Goal: Task Accomplishment & Management: Manage account settings

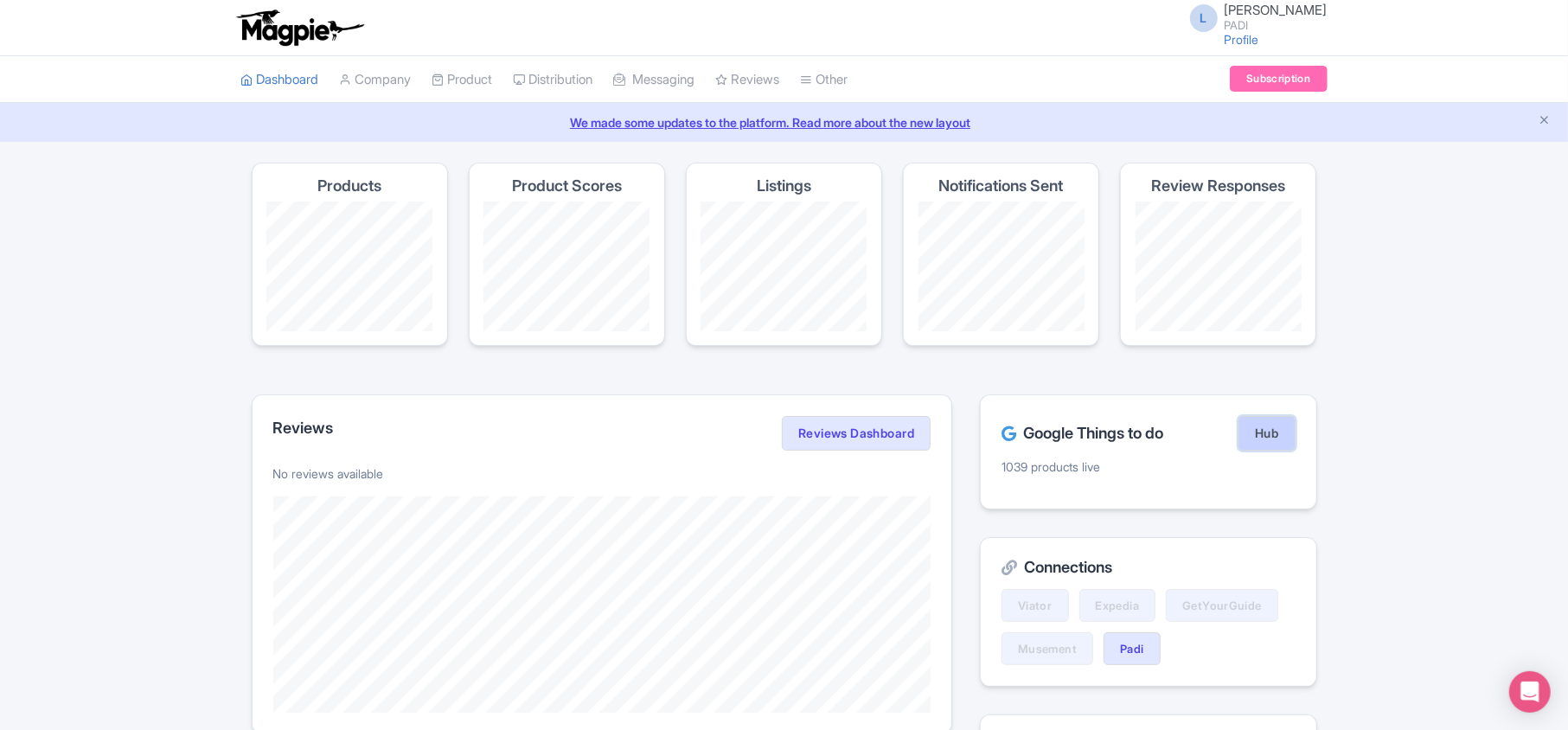
click at [1260, 445] on link "Hub" at bounding box center [1266, 433] width 57 height 35
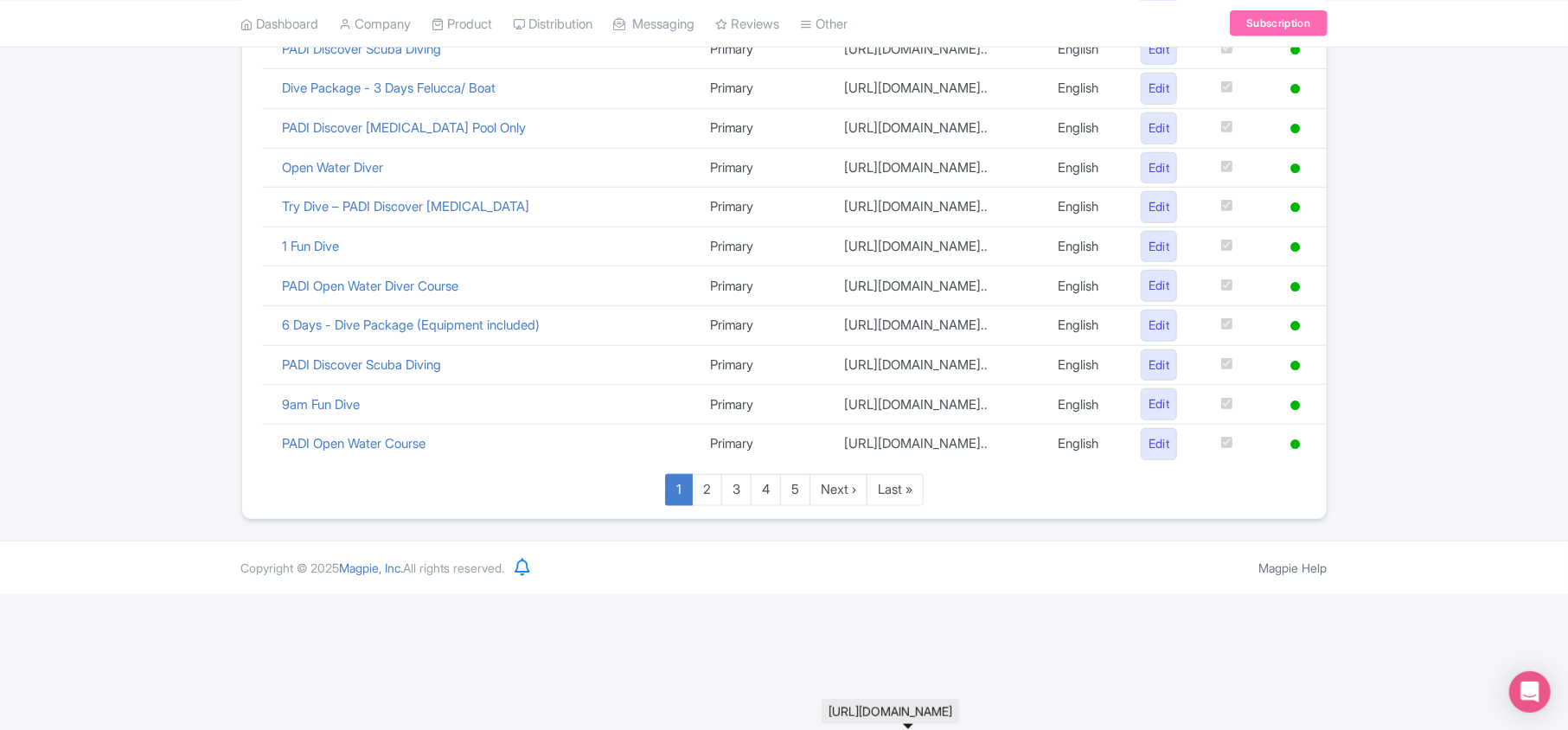
scroll to position [1195, 0]
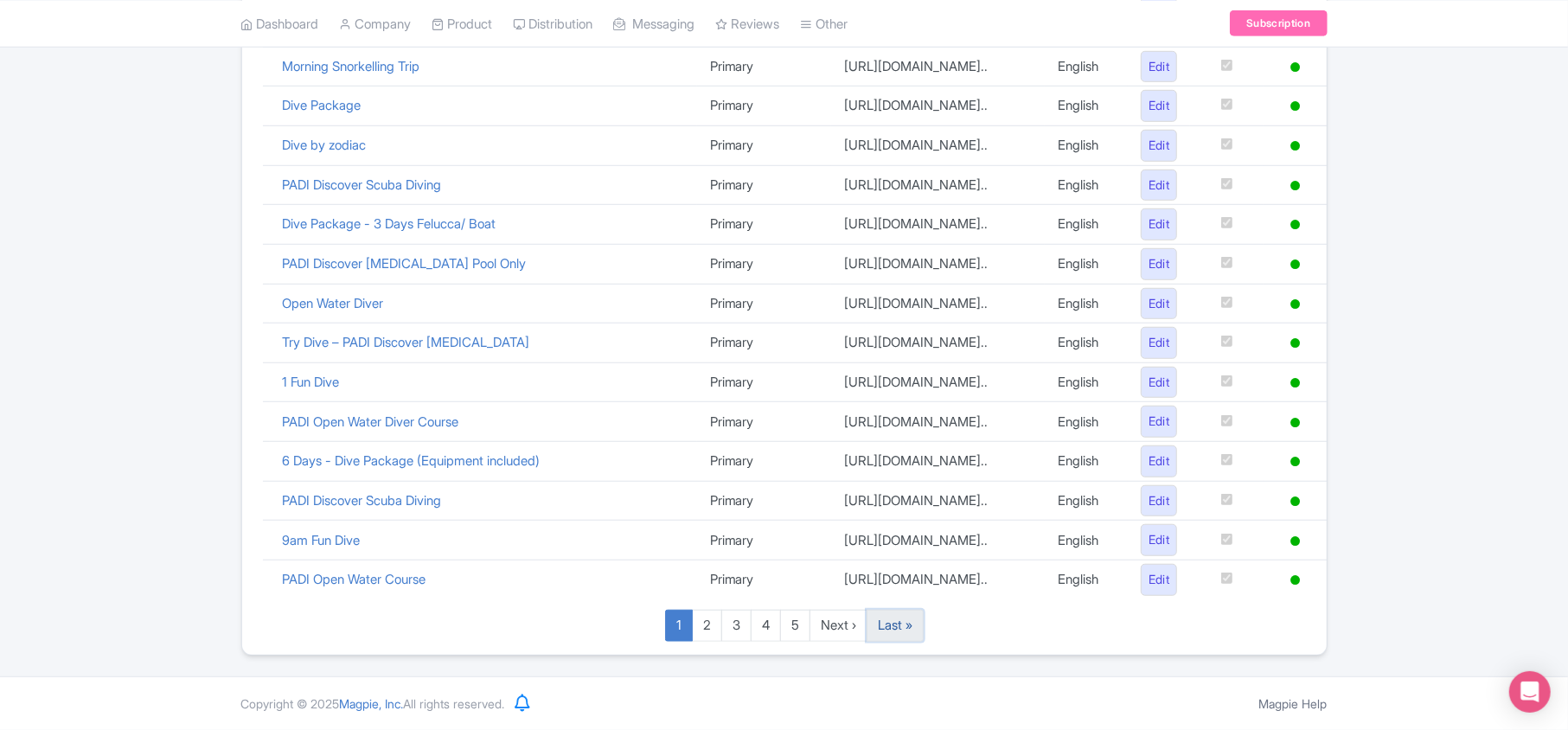
click at [895, 628] on link "Last »" at bounding box center [895, 626] width 57 height 32
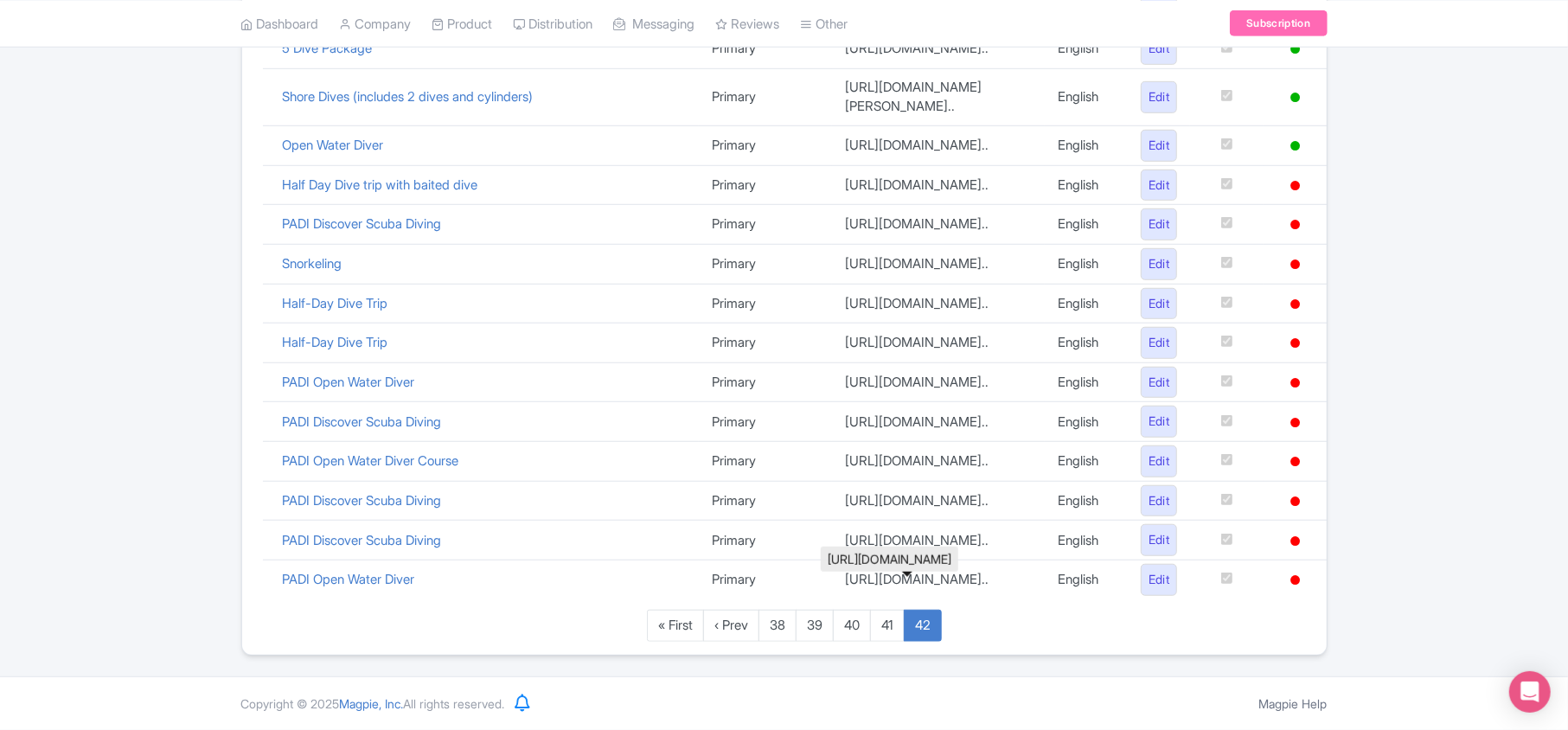
scroll to position [1038, 0]
click at [401, 430] on link "PADI Discover Scuba Diving" at bounding box center [362, 421] width 159 height 17
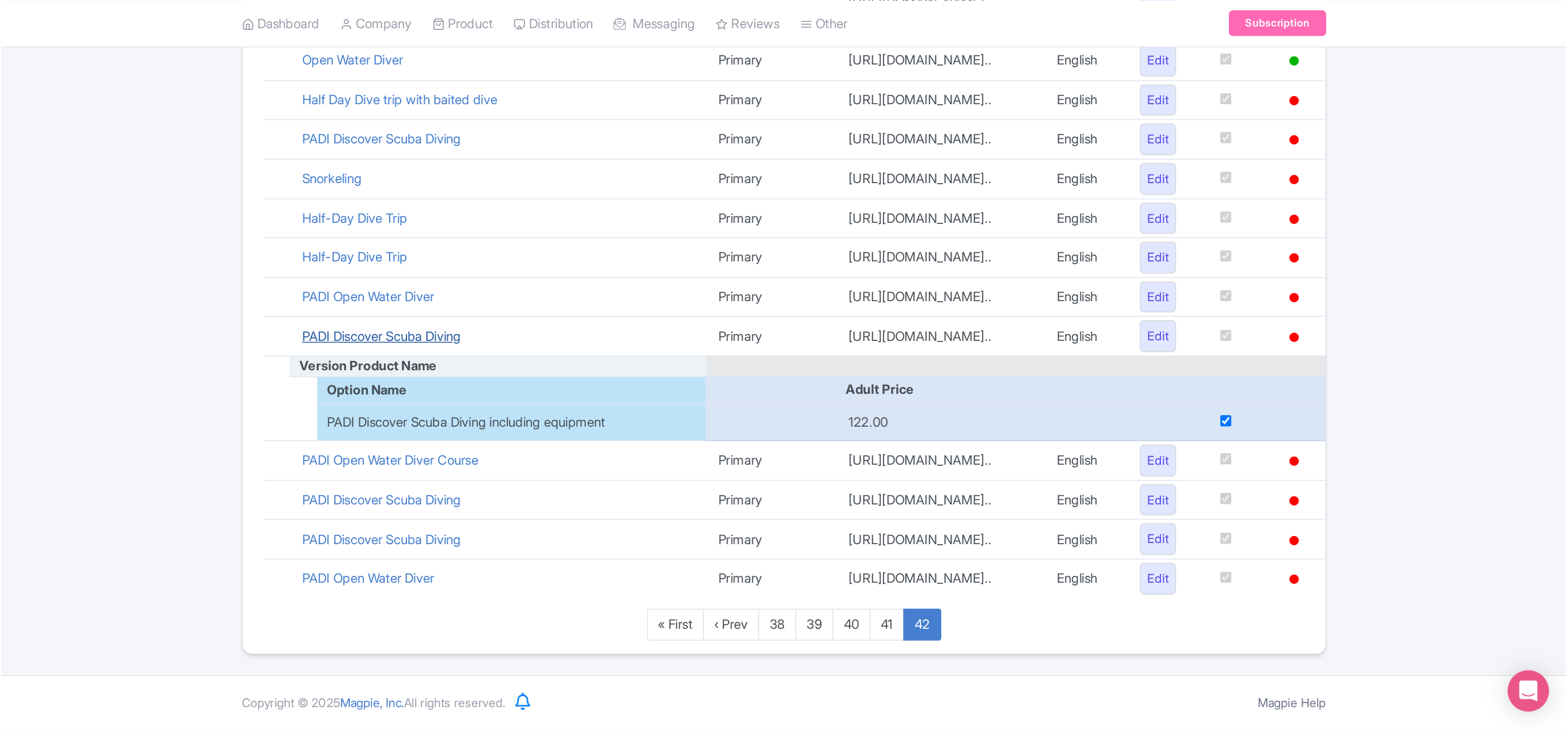
scroll to position [636, 0]
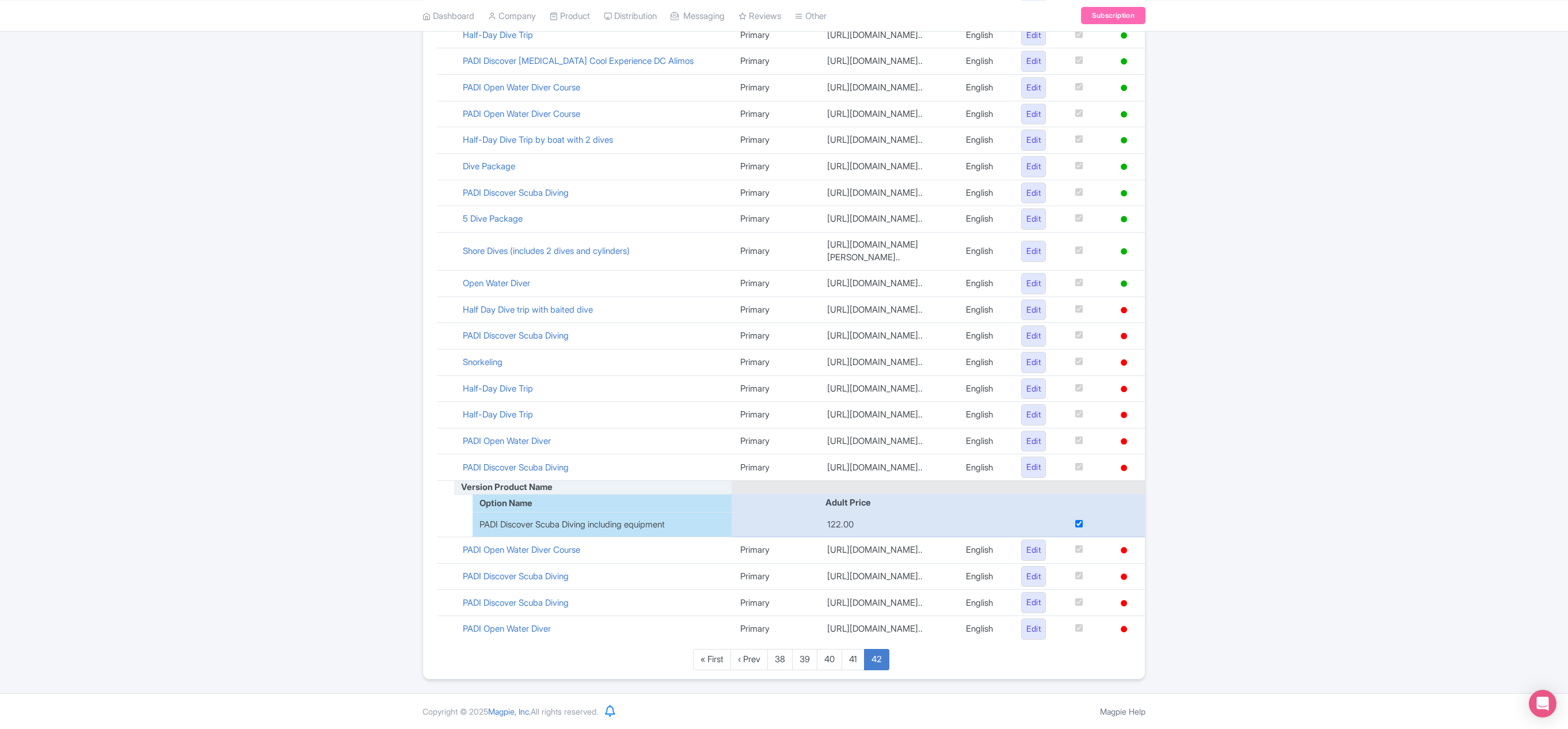
click at [433, 267] on div "Product name Version Website link Language Activate Status "Dolphin House" Full…" at bounding box center [784, 287] width 722 height 767
click at [512, 349] on td "Snorkeling" at bounding box center [593, 362] width 278 height 26
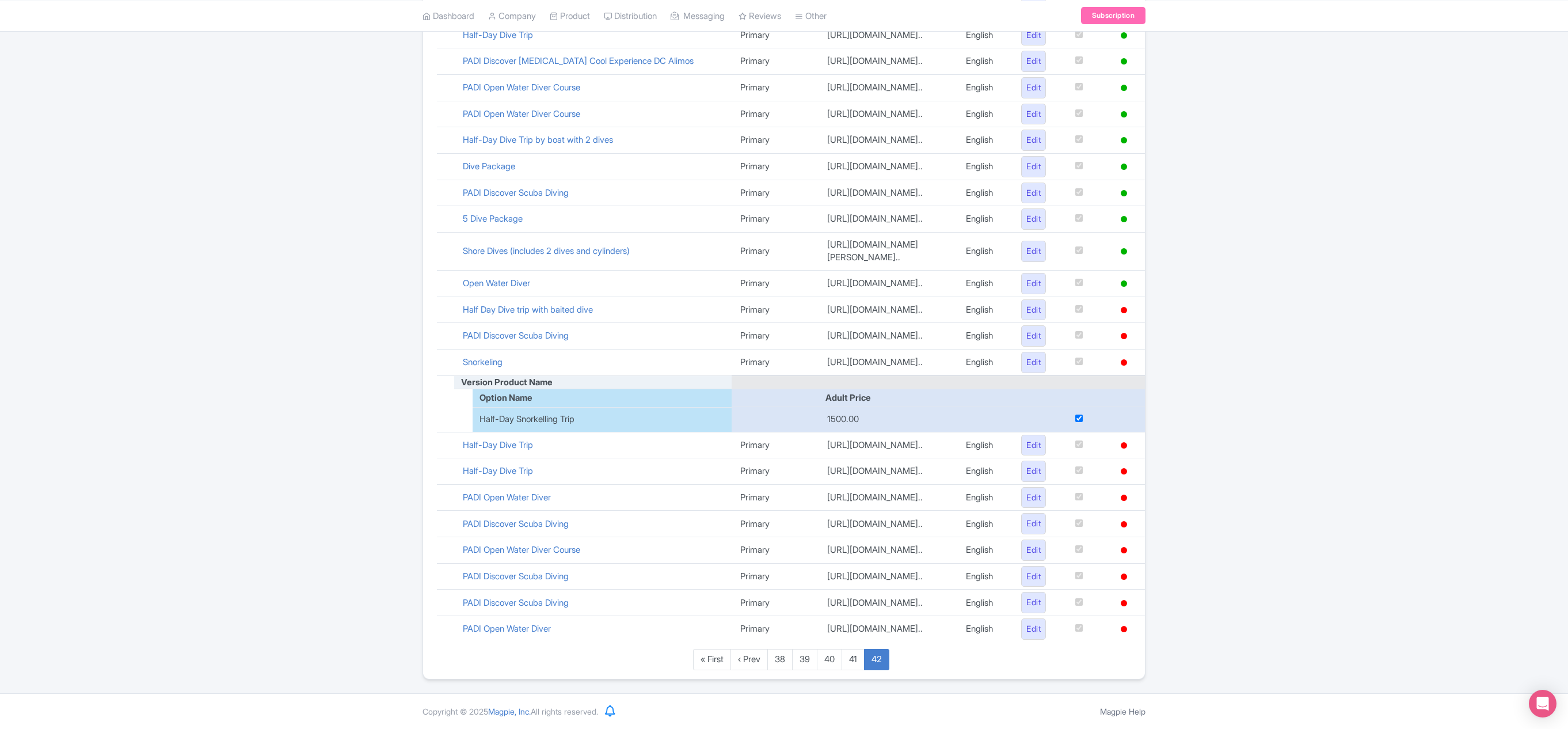
click at [681, 485] on td "PADI Discover Scuba Diving" at bounding box center [593, 524] width 278 height 26
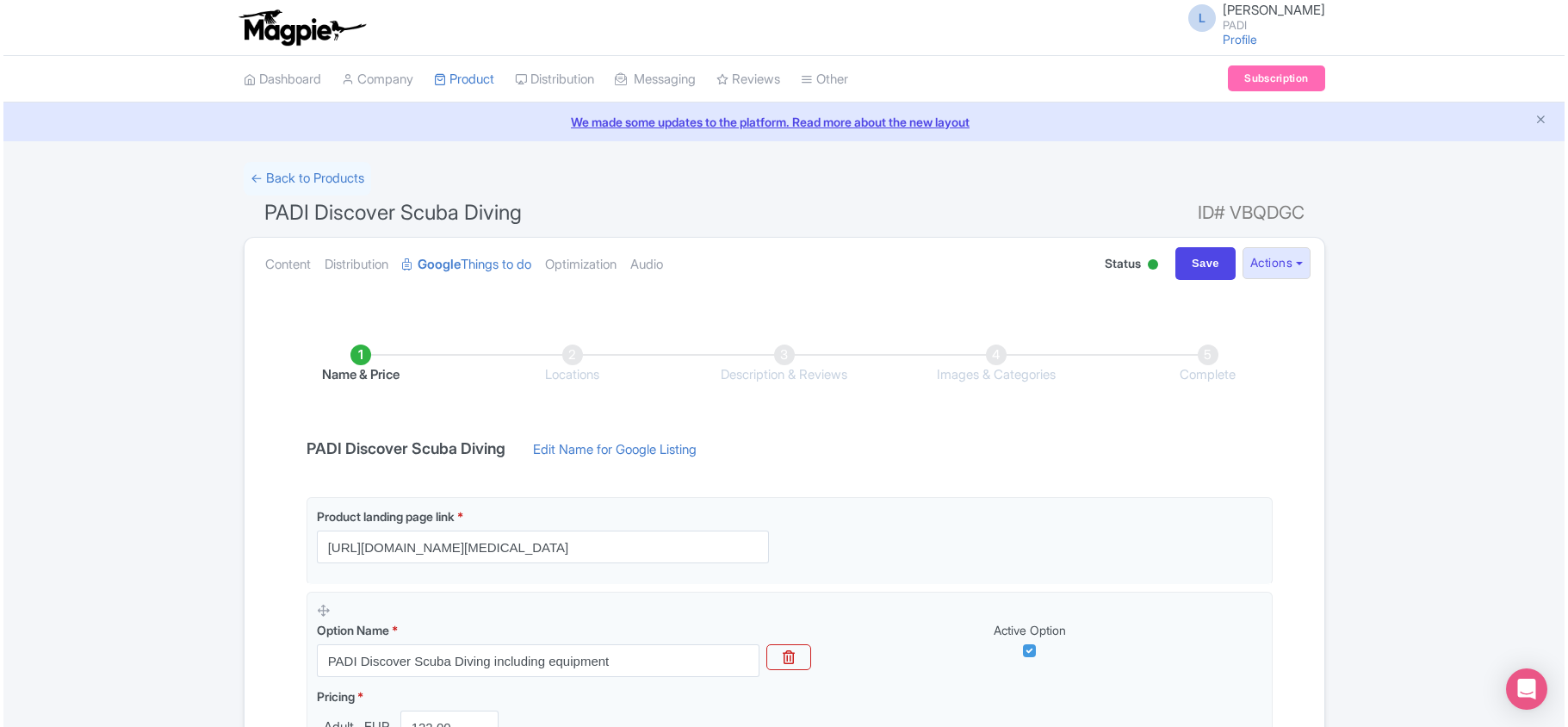
scroll to position [280, 0]
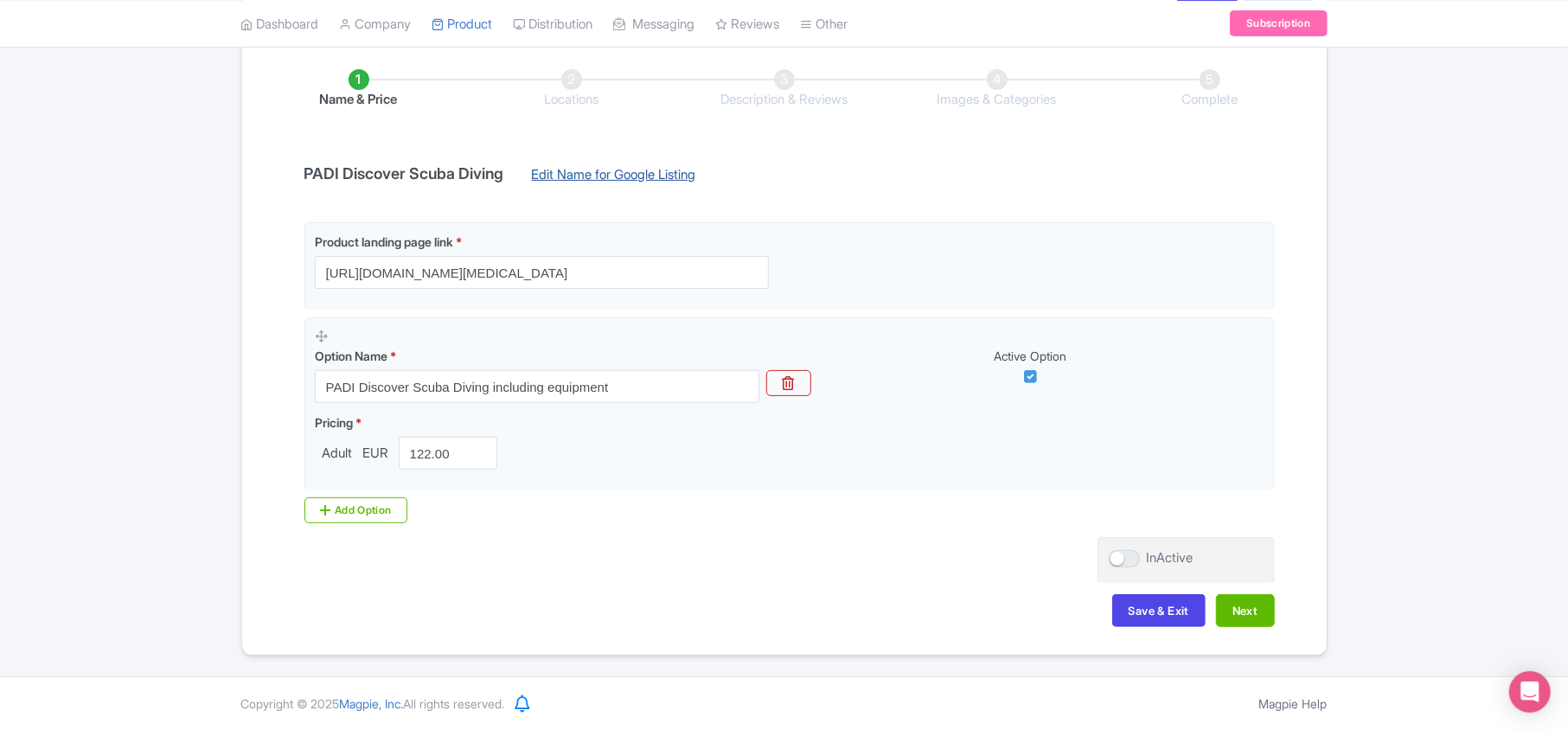
click at [580, 171] on link "Edit Name for Google Listing" at bounding box center [614, 179] width 199 height 28
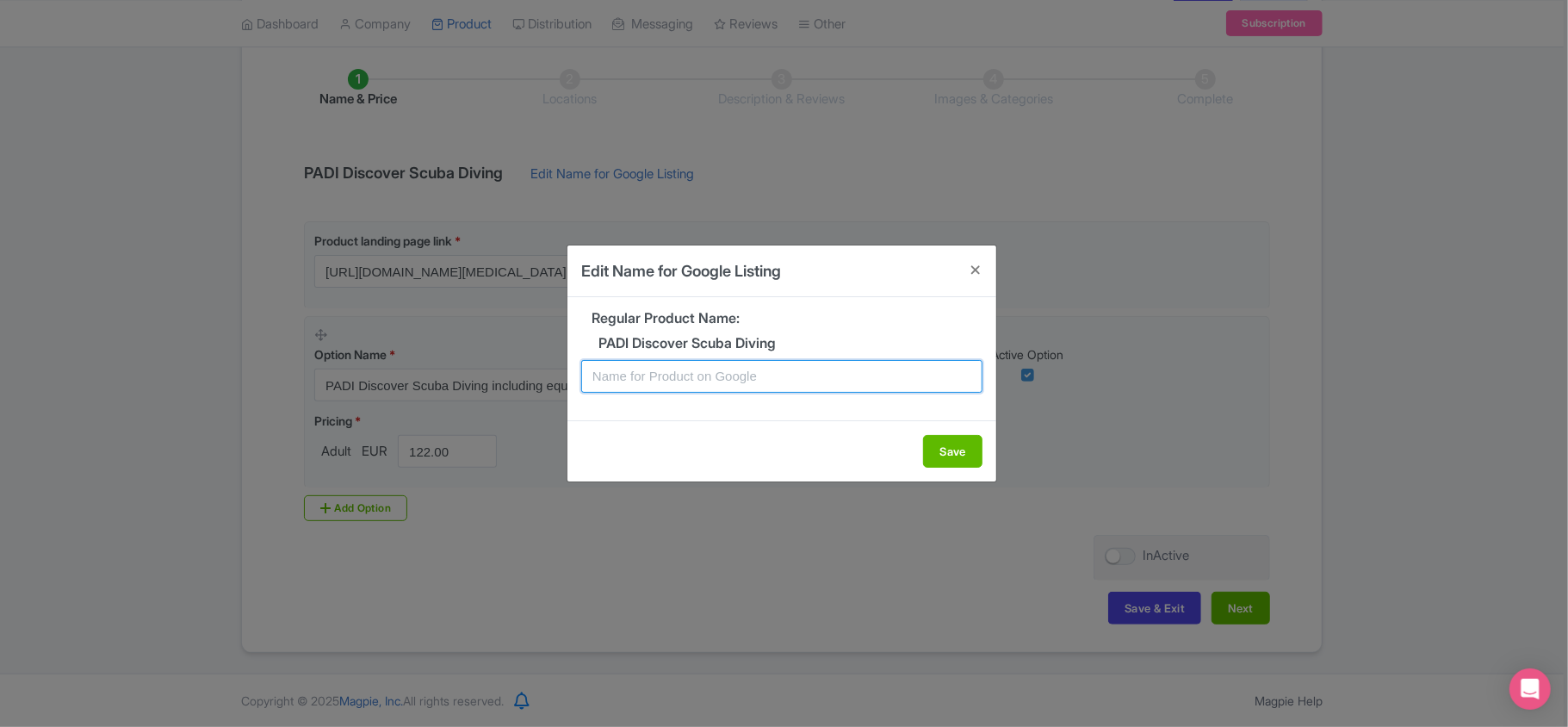
click at [676, 377] on input "text" at bounding box center [782, 376] width 401 height 33
paste input "Plakias Scuba Discovery – Beginner-Friendly Introductory Experience"
type input "Plakias Scuba Discovery – Beginner-Friendly Introductory Experience"
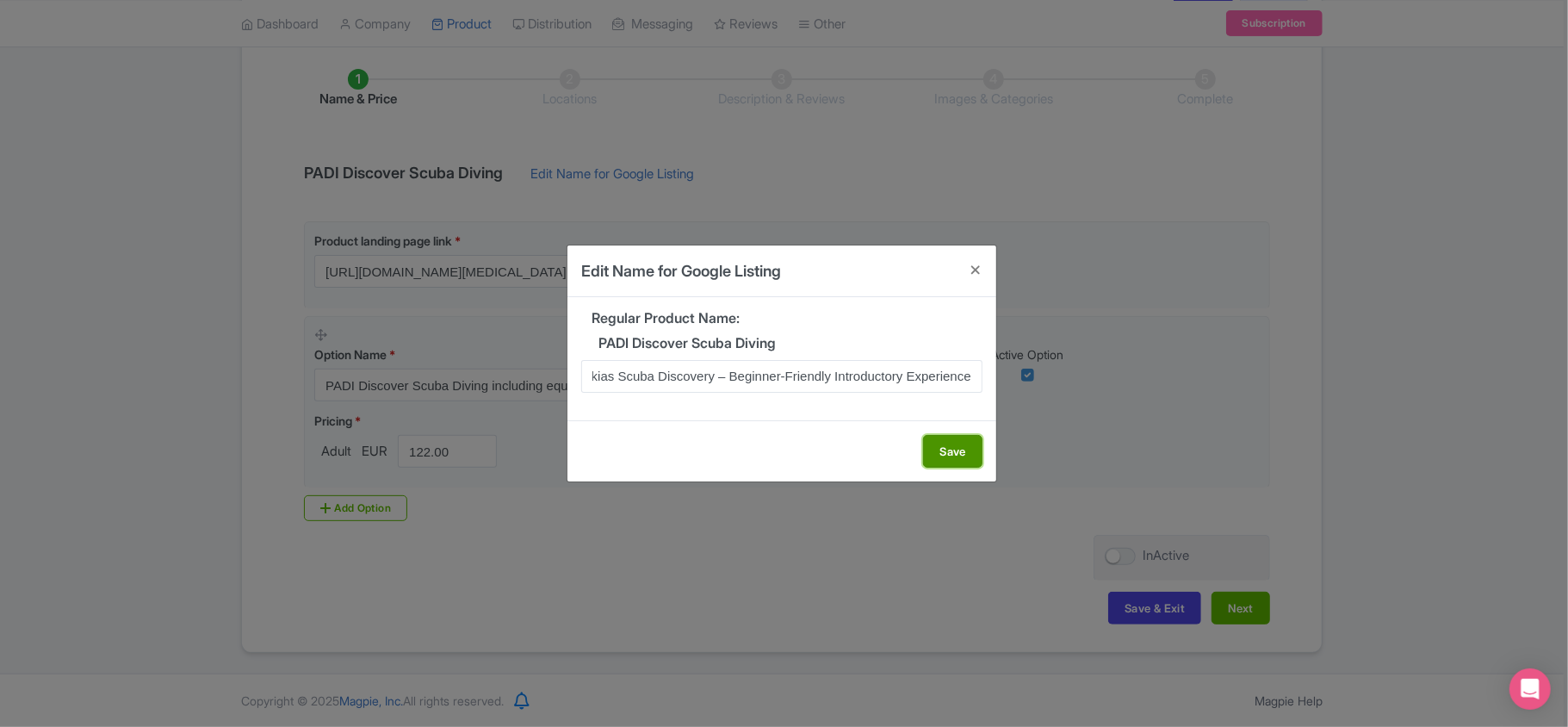
click at [938, 455] on button "Save" at bounding box center [953, 451] width 59 height 33
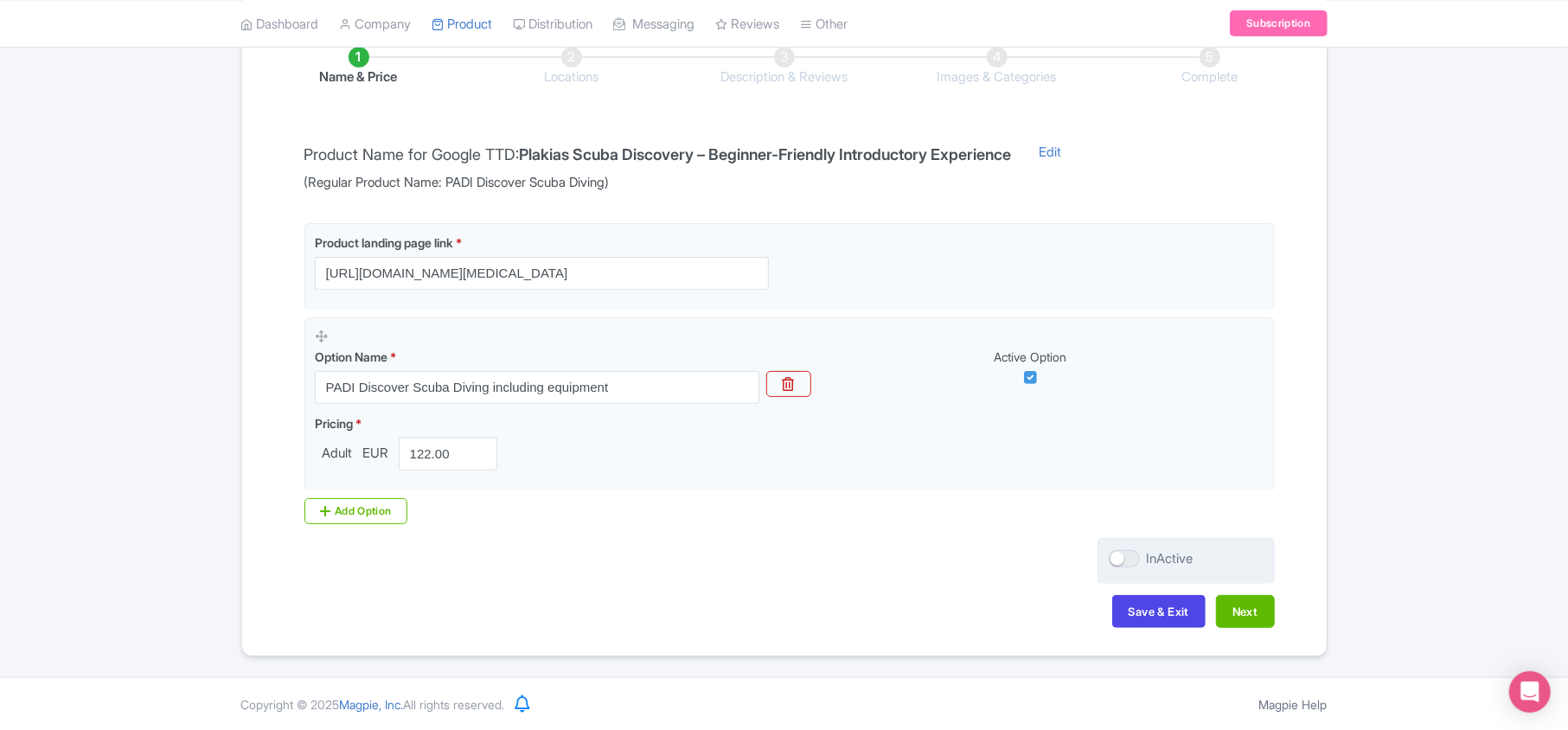
scroll to position [305, 0]
click at [1251, 613] on button "Next" at bounding box center [1245, 610] width 59 height 33
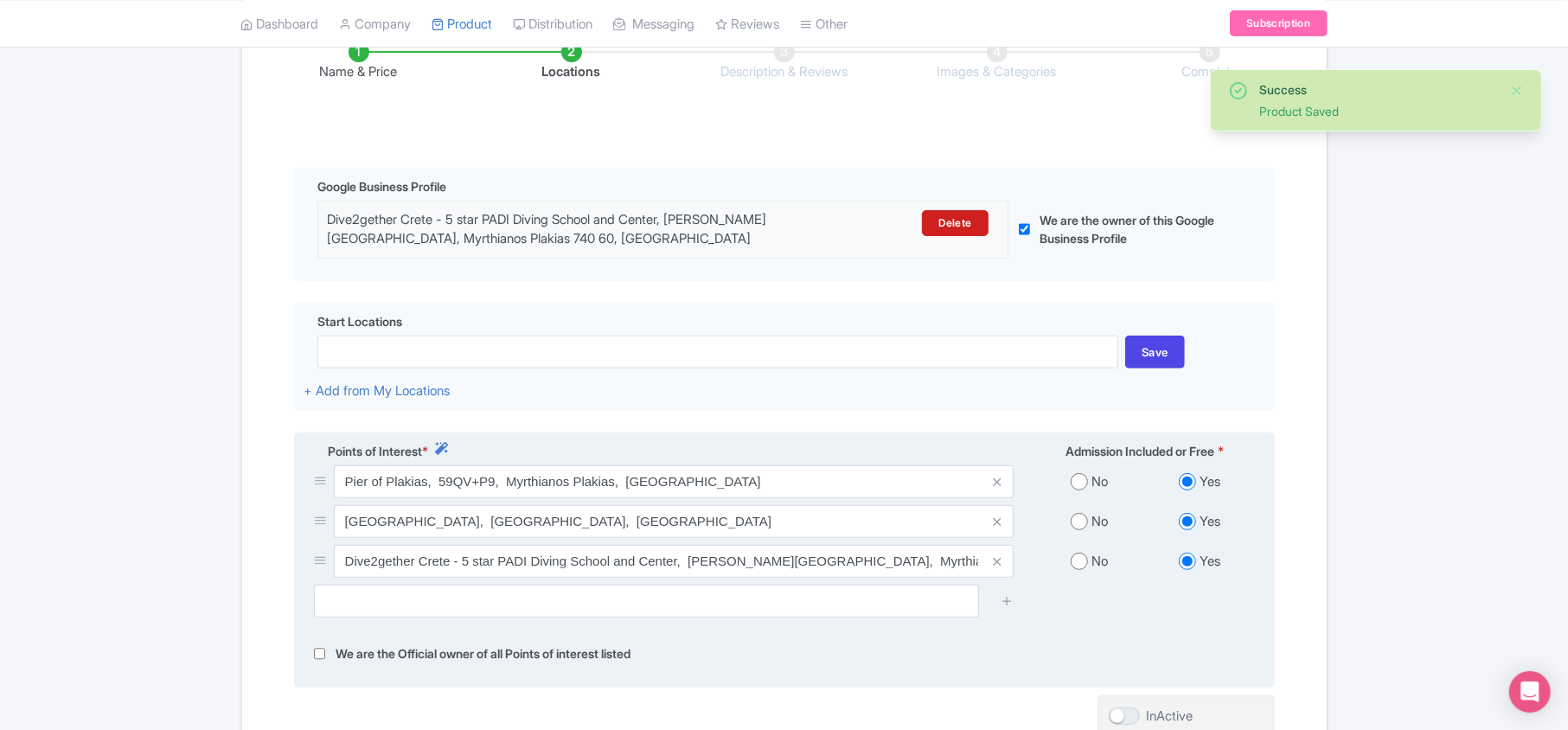
click at [1080, 486] on input "radio" at bounding box center [1078, 481] width 17 height 17
radio input "true"
click at [1081, 524] on input "radio" at bounding box center [1078, 521] width 17 height 17
radio input "true"
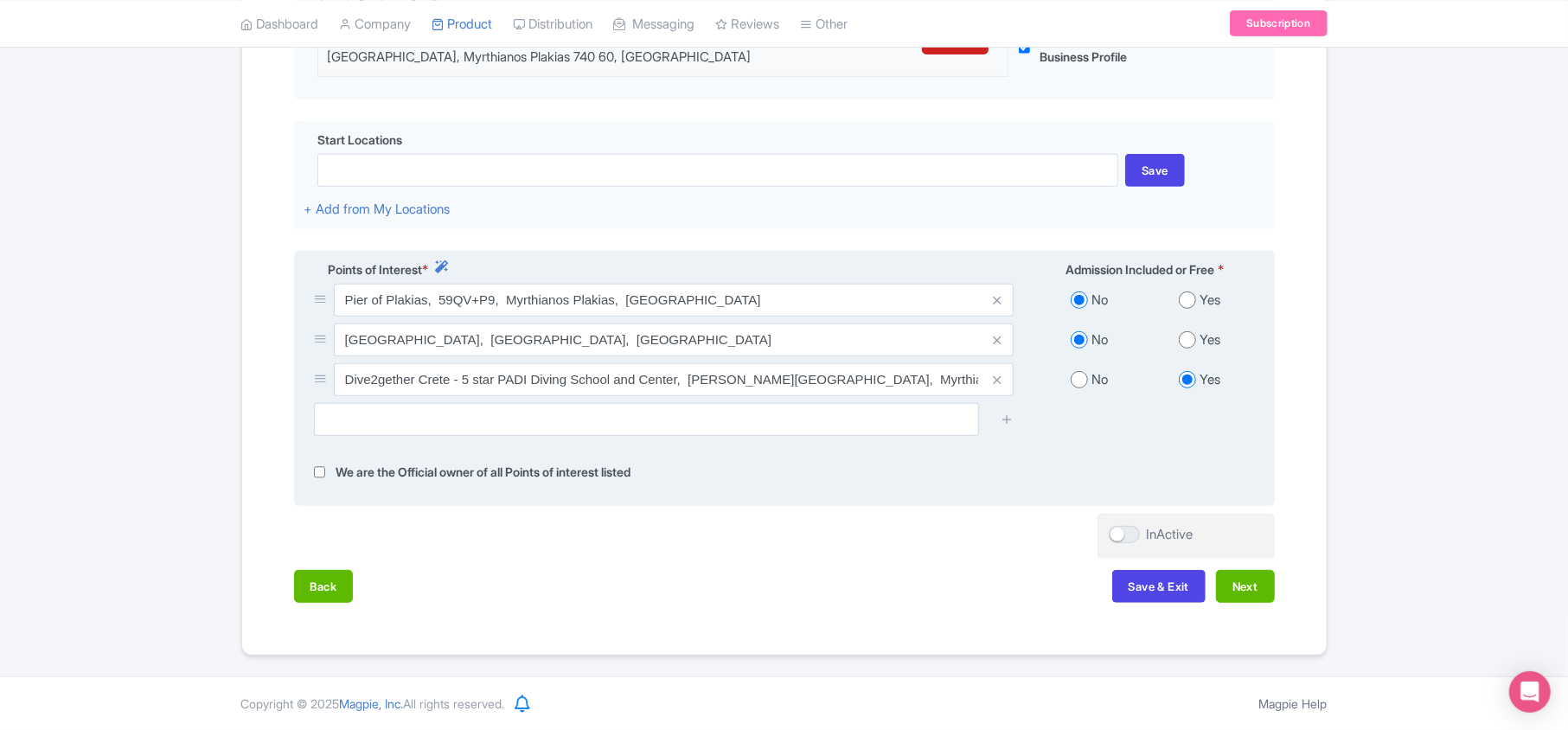
scroll to position [495, 0]
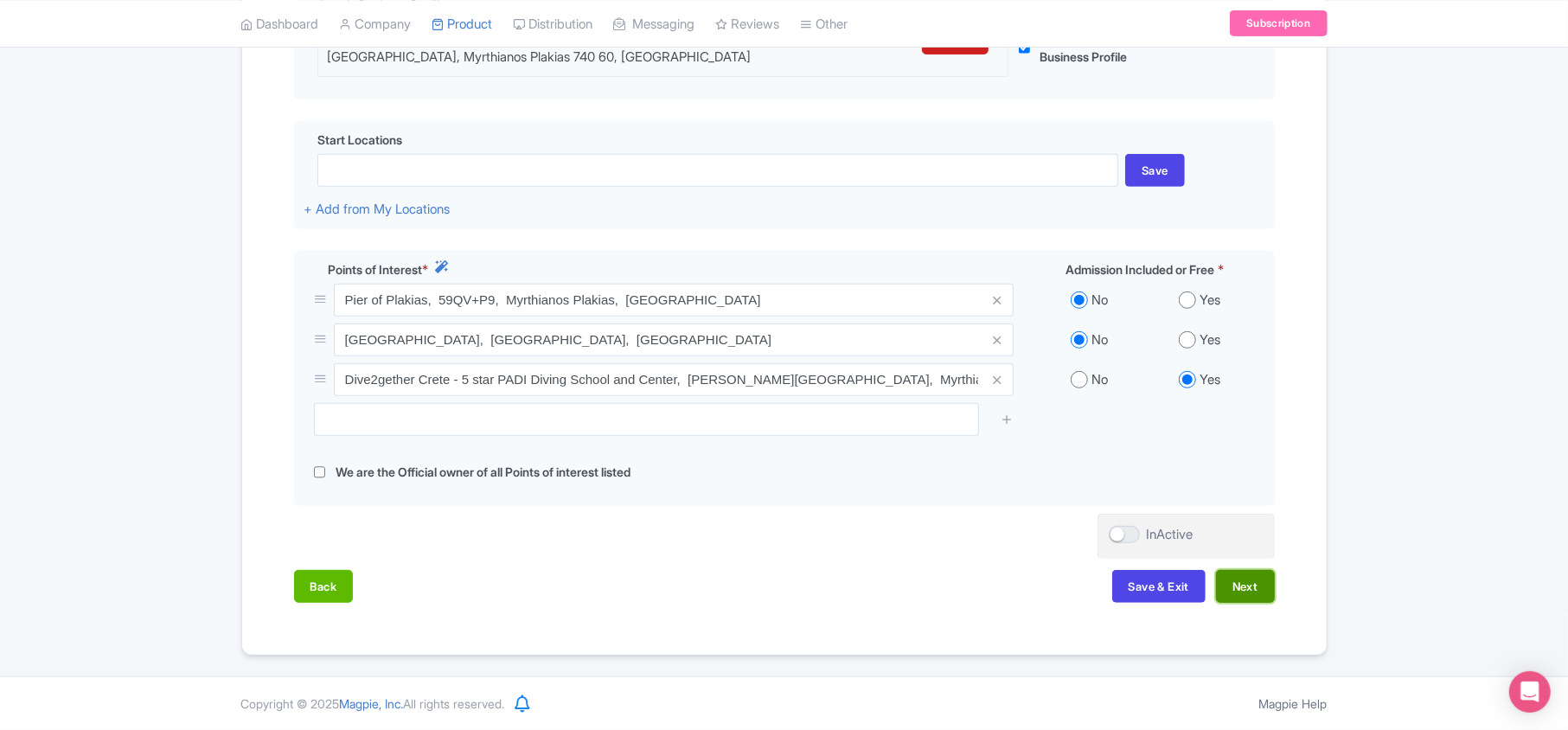
click at [1245, 587] on button "Next" at bounding box center [1245, 586] width 59 height 33
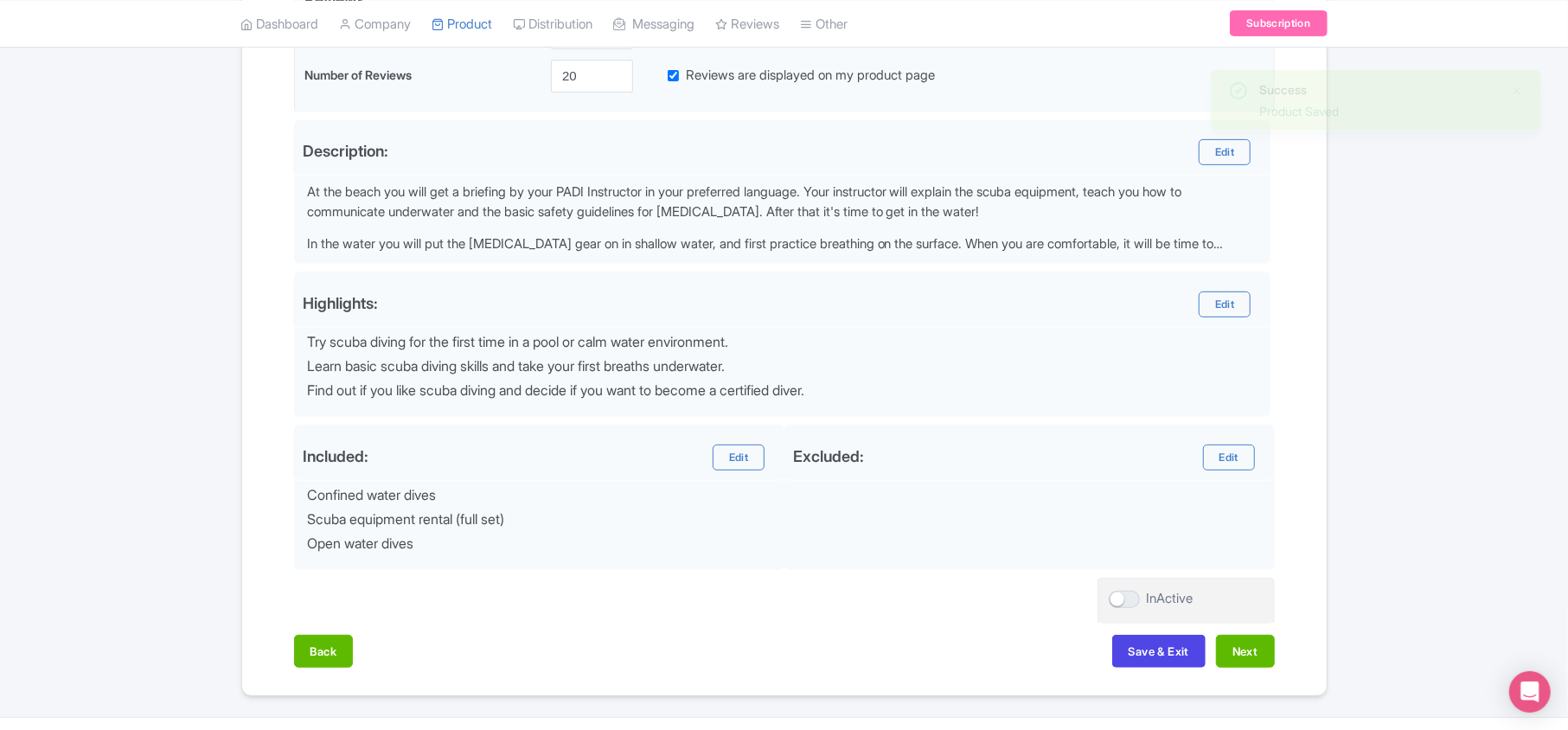
scroll to position [541, 0]
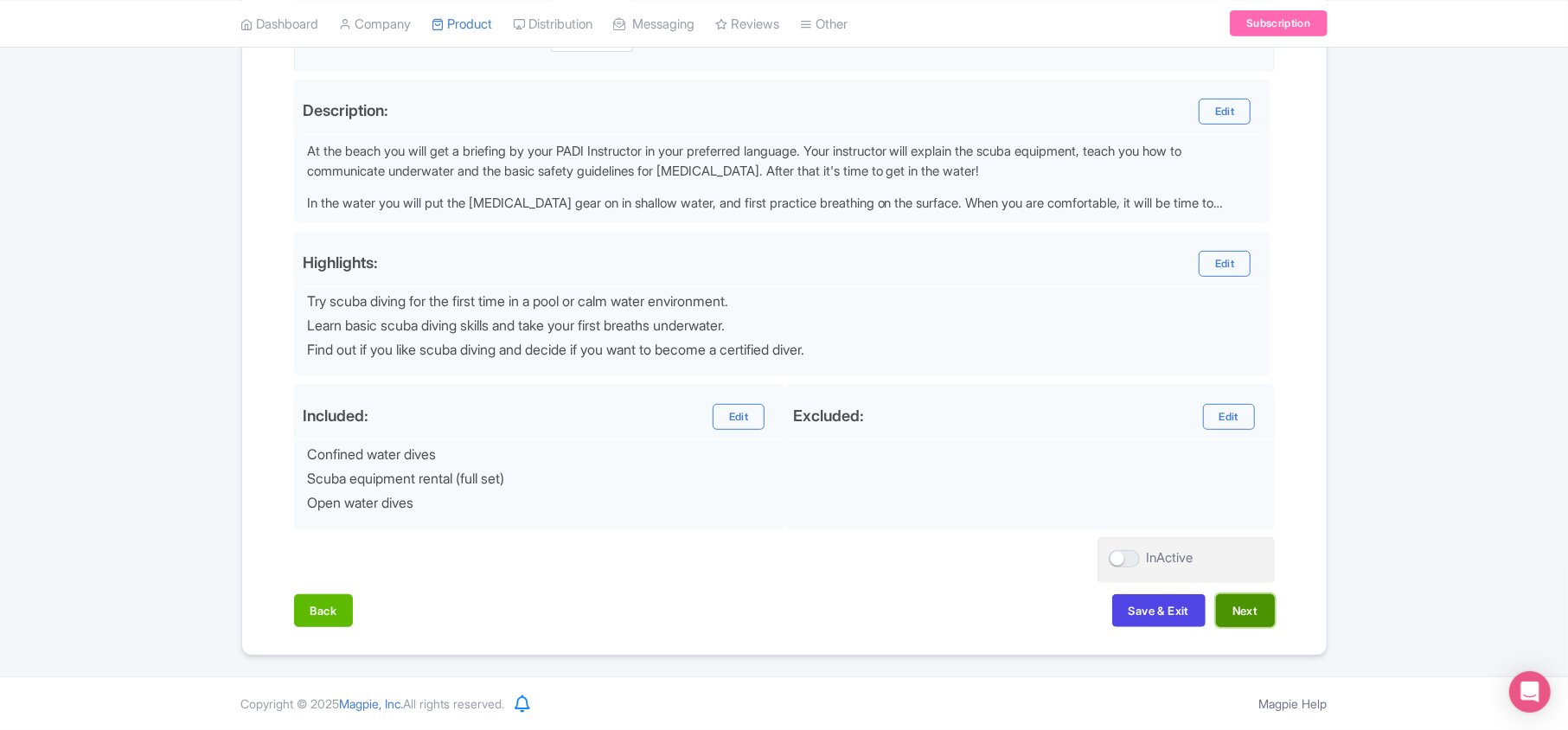
click at [1243, 599] on button "Next" at bounding box center [1245, 610] width 59 height 33
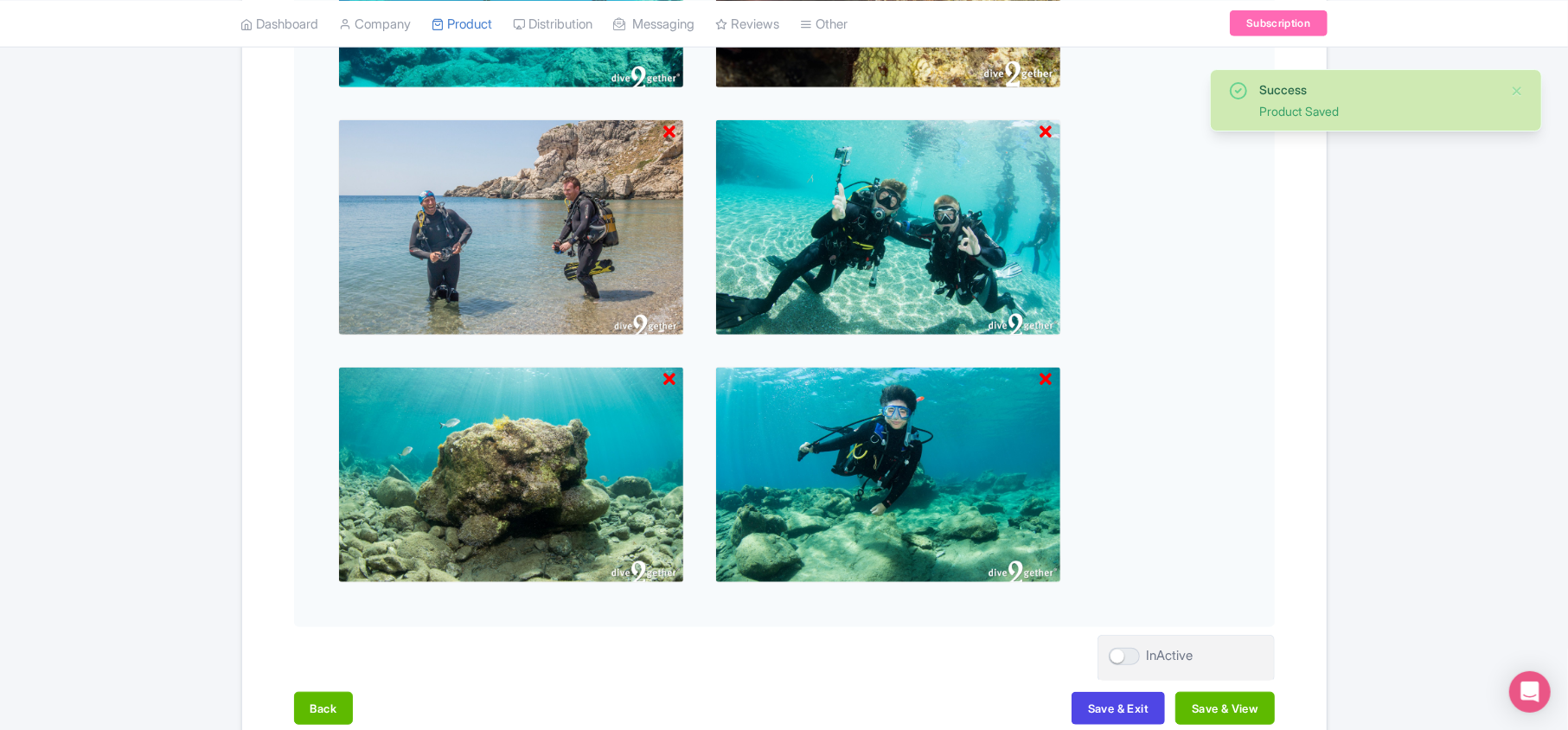
scroll to position [991, 0]
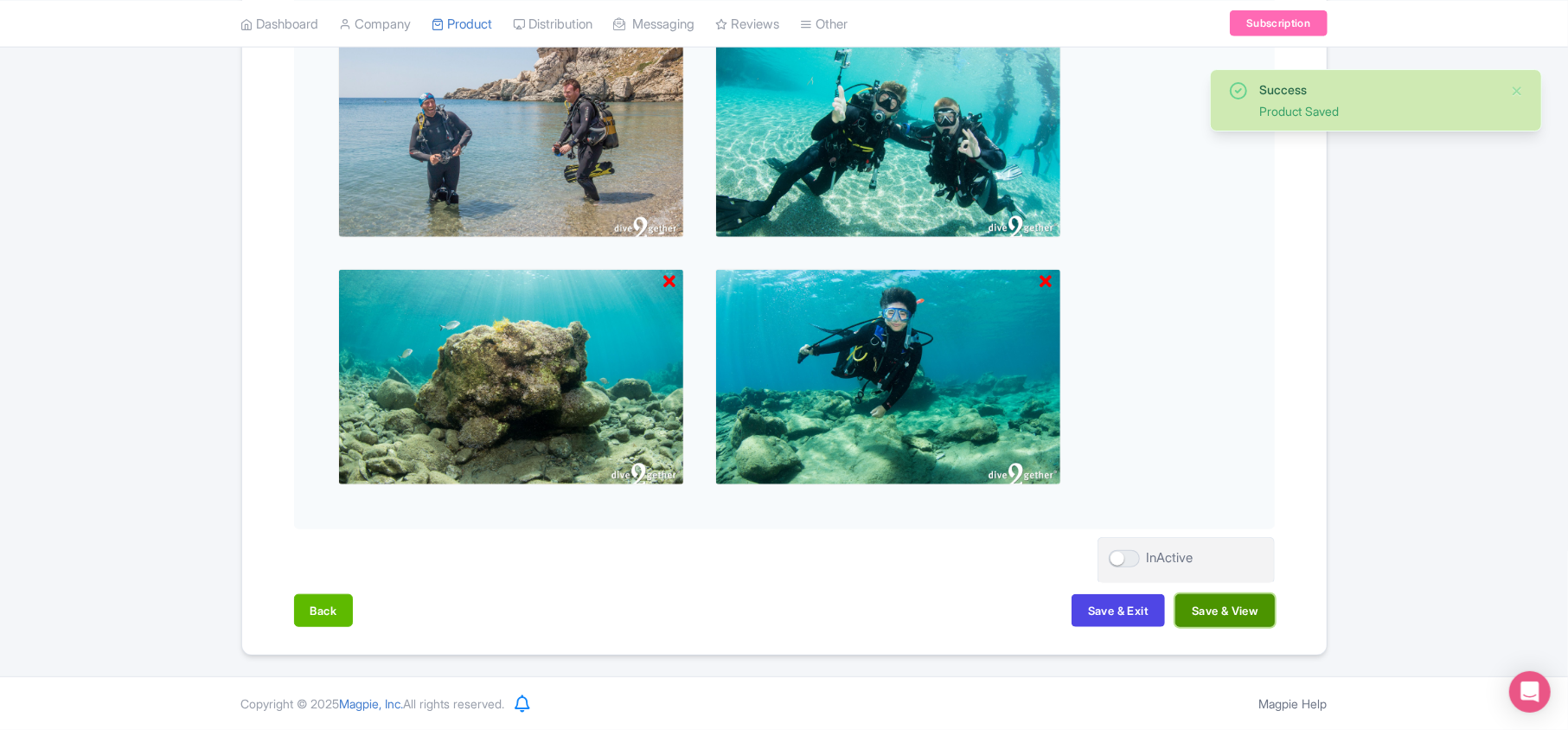
click at [1237, 610] on button "Save & View" at bounding box center [1224, 610] width 98 height 33
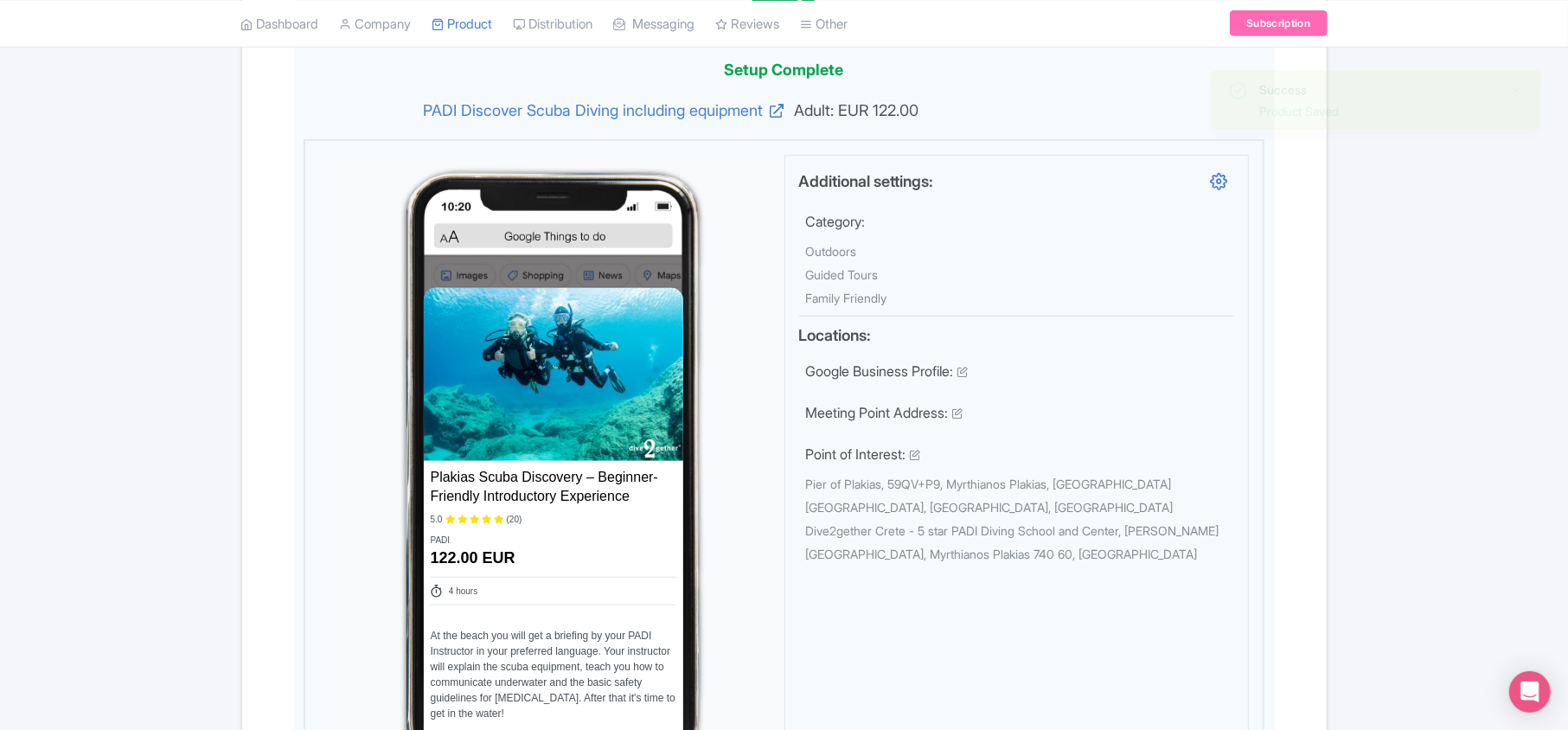
scroll to position [0, 0]
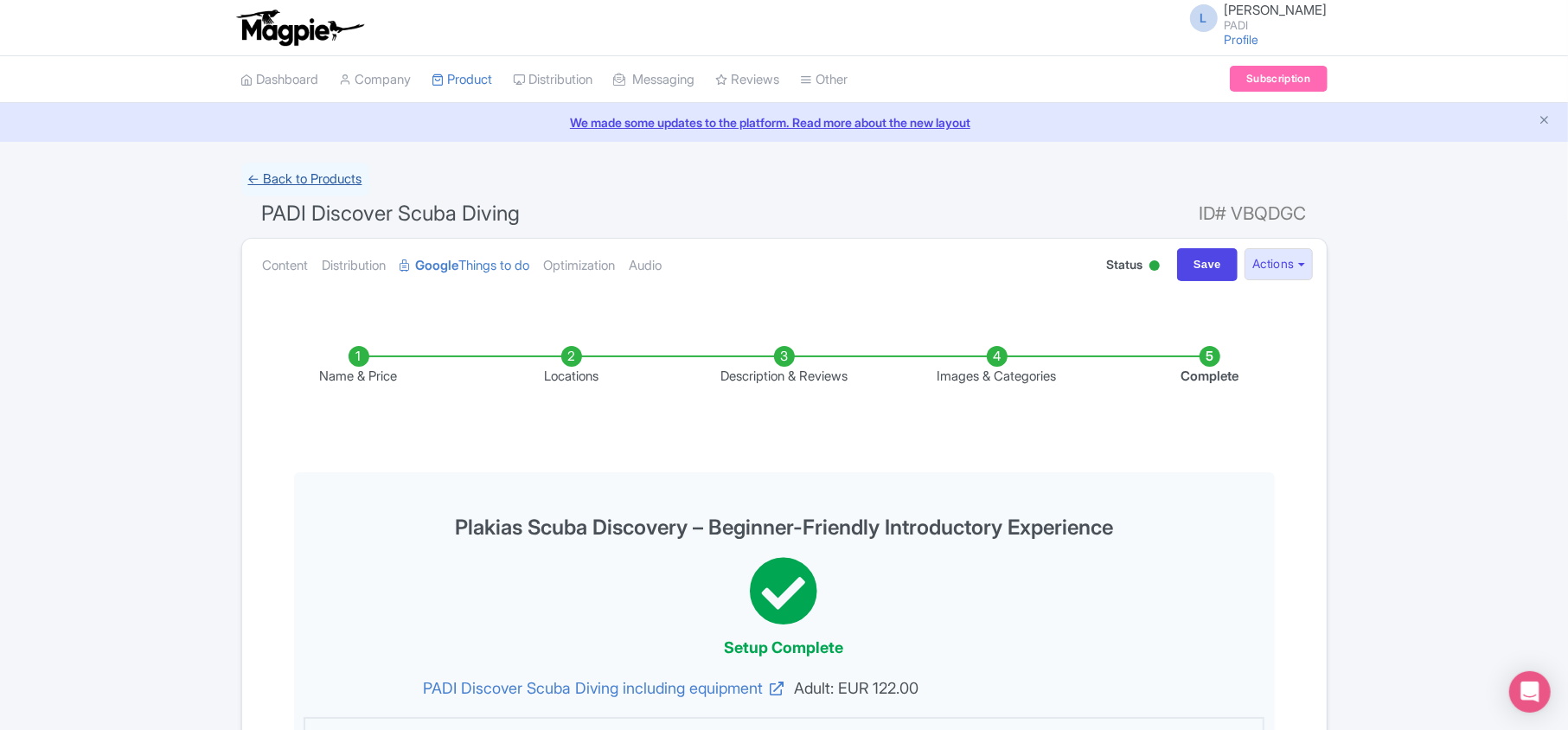
click at [326, 180] on link "← Back to Products" at bounding box center [305, 180] width 128 height 34
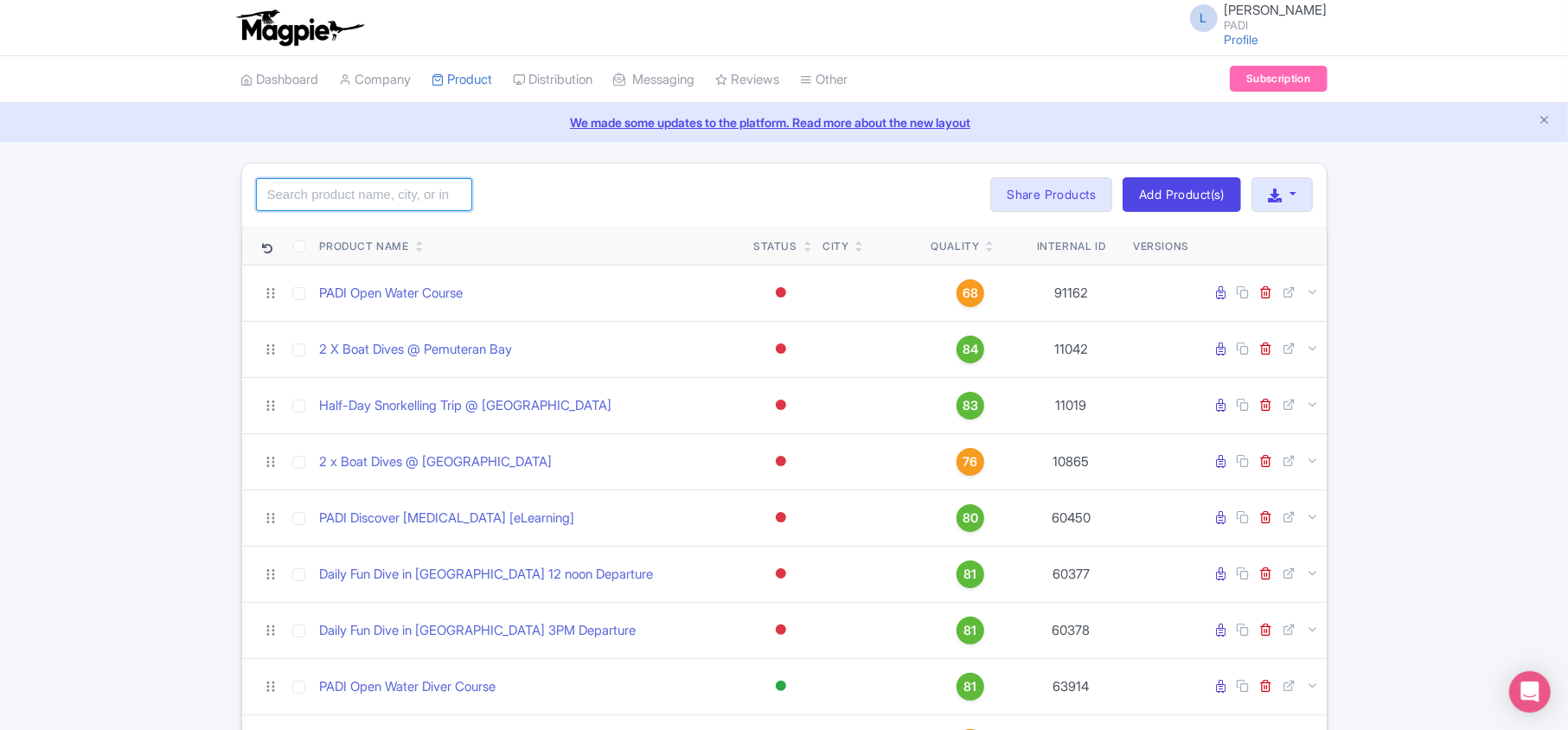
click at [316, 180] on input "search" at bounding box center [364, 194] width 216 height 33
paste input "111965"
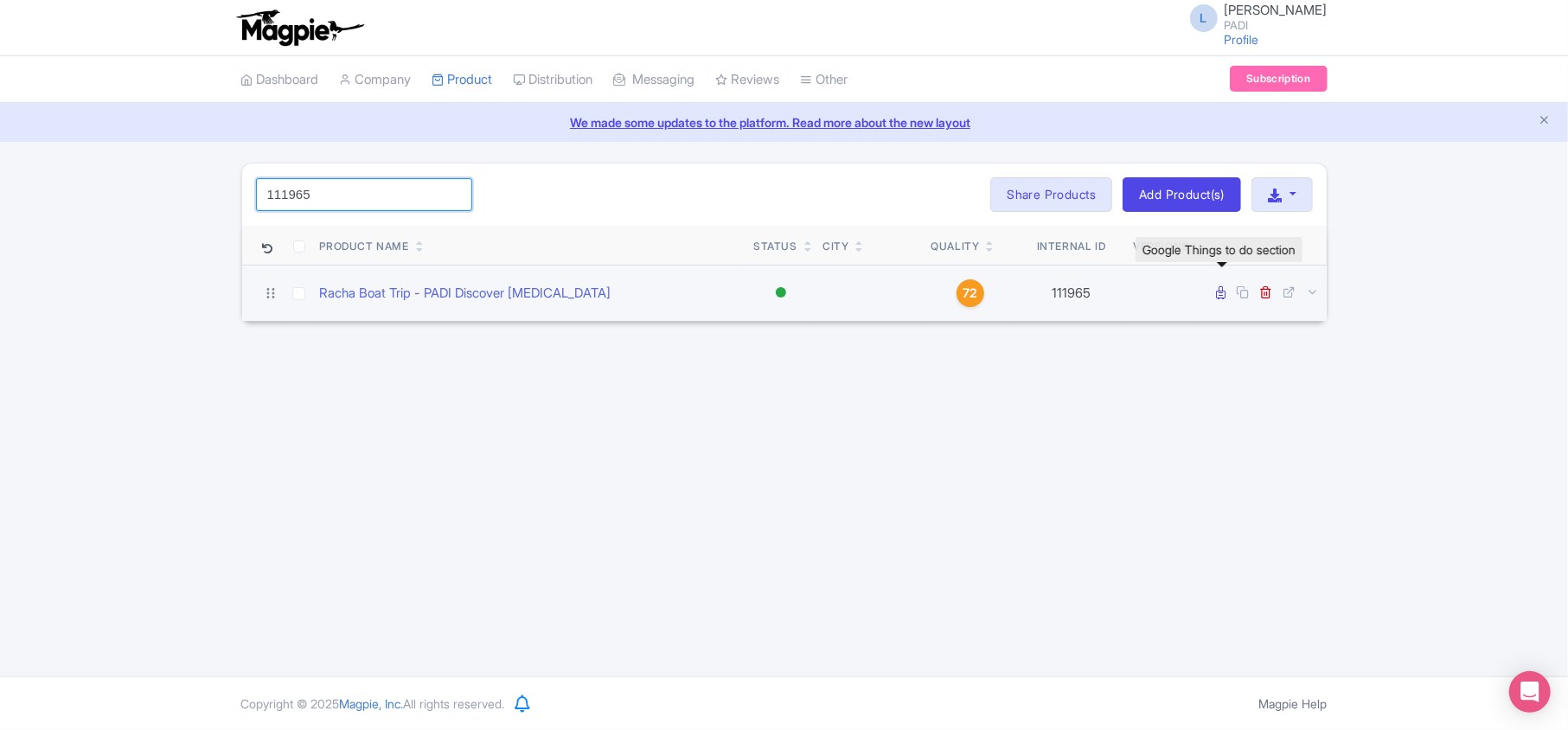
type input "111965"
click at [1219, 298] on icon at bounding box center [1222, 292] width 10 height 13
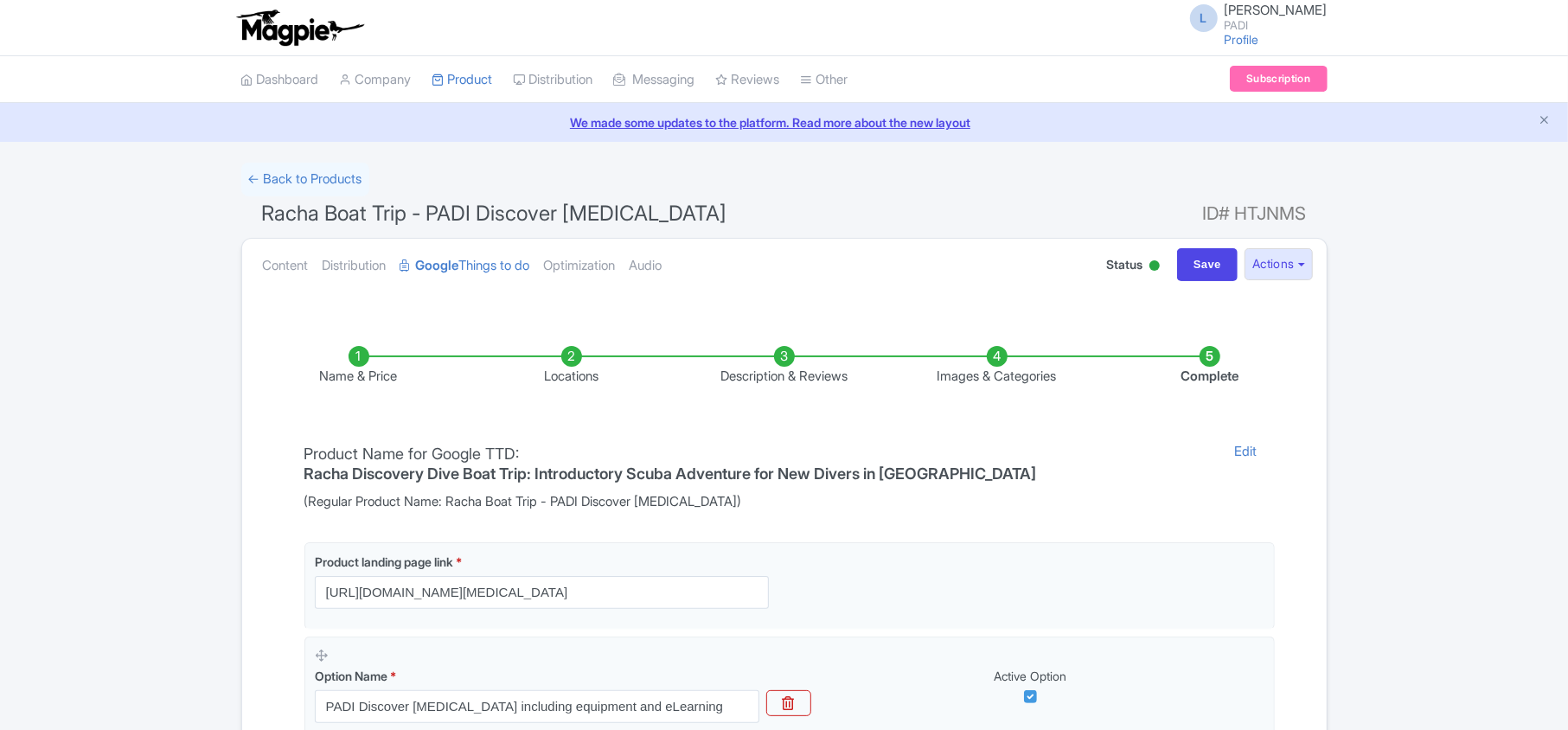
scroll to position [305, 0]
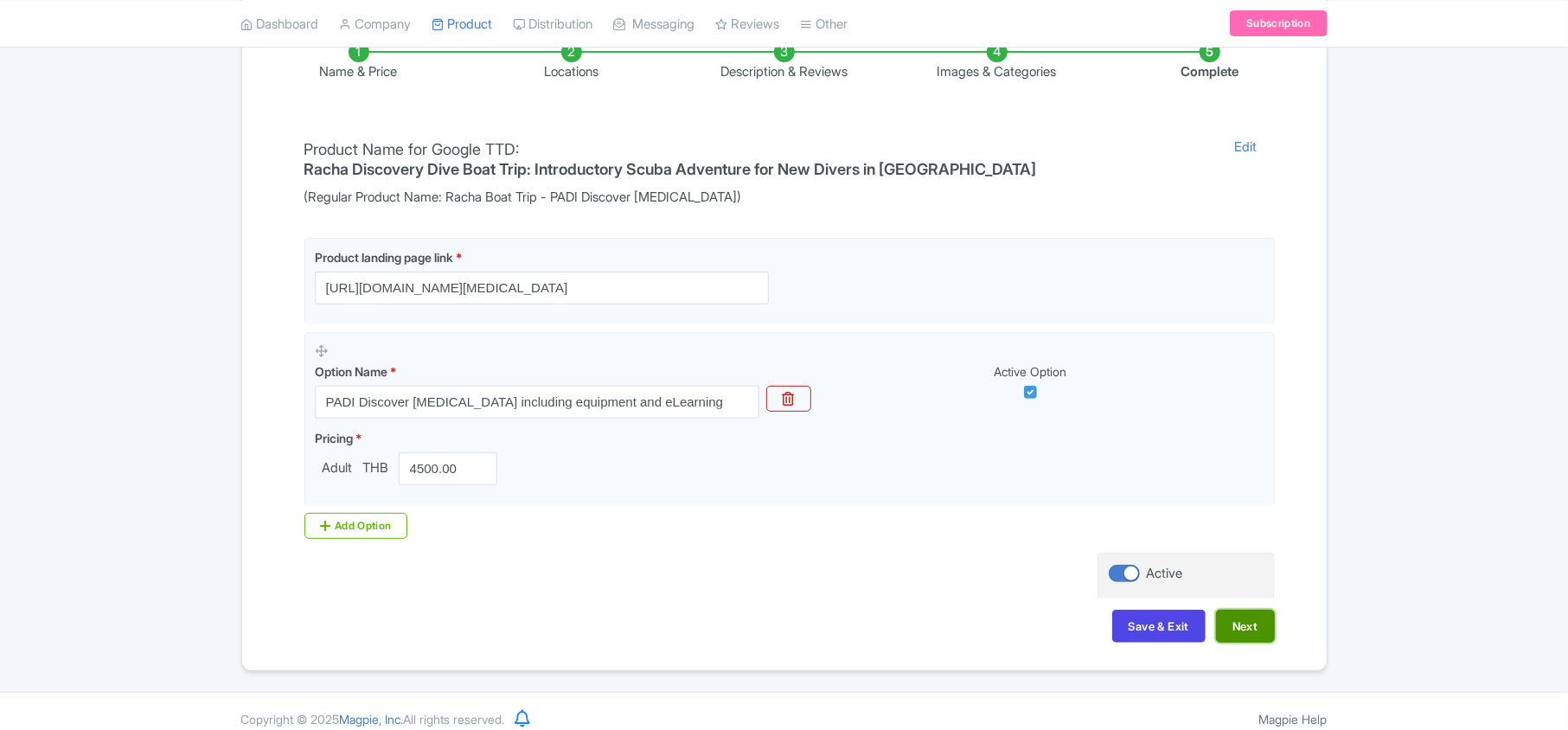
click at [1254, 610] on button "Next" at bounding box center [1245, 626] width 59 height 33
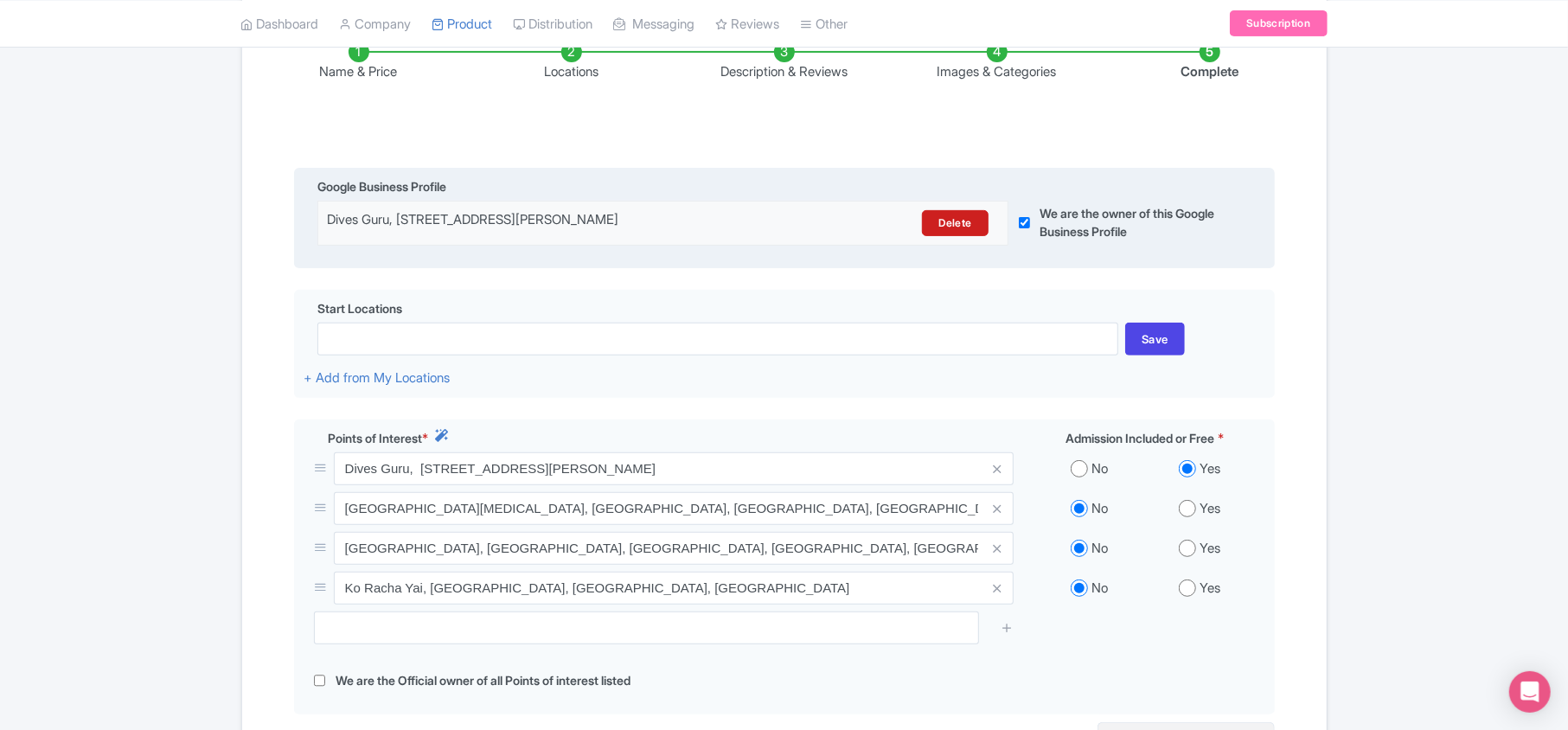
scroll to position [0, 0]
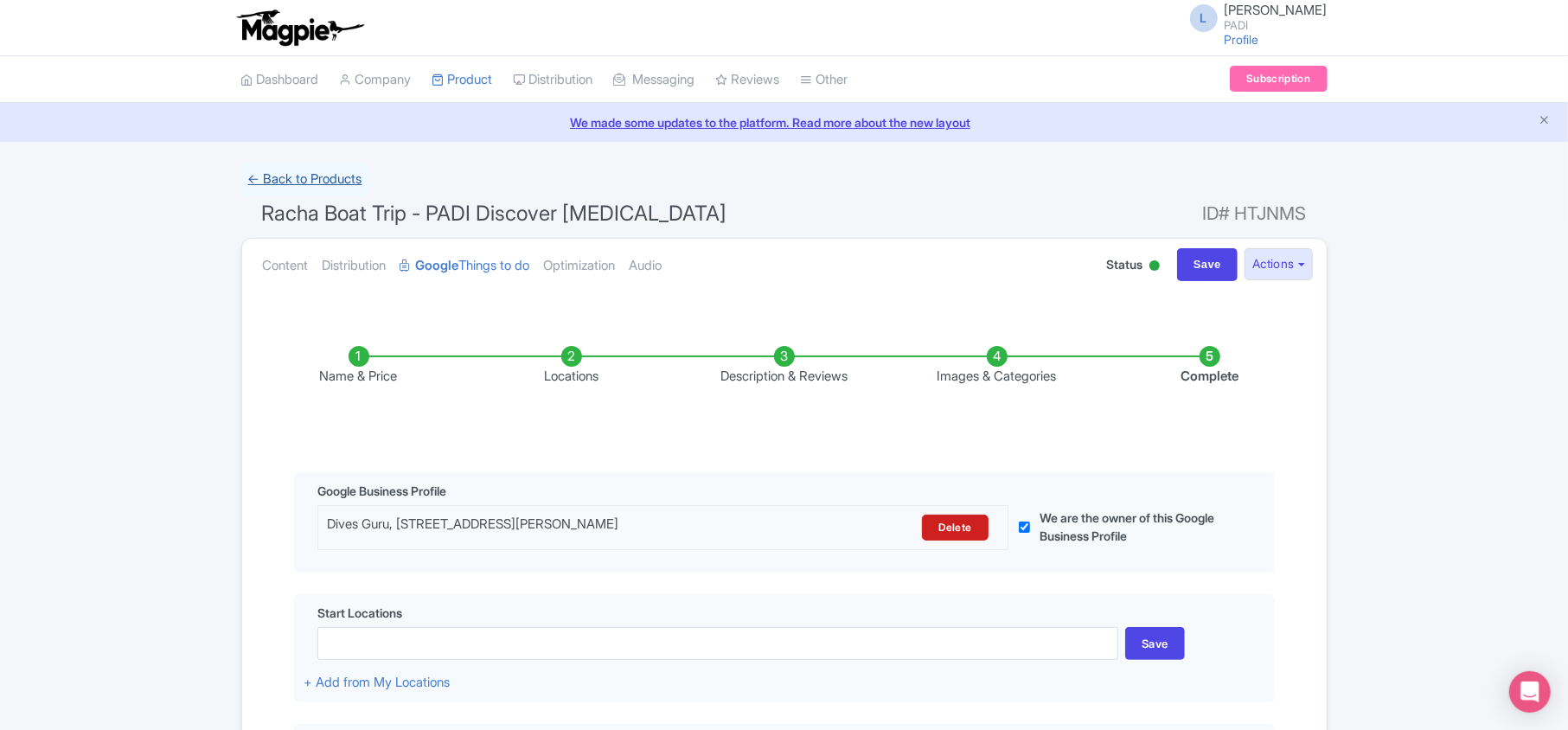
click at [289, 182] on link "← Back to Products" at bounding box center [305, 180] width 128 height 34
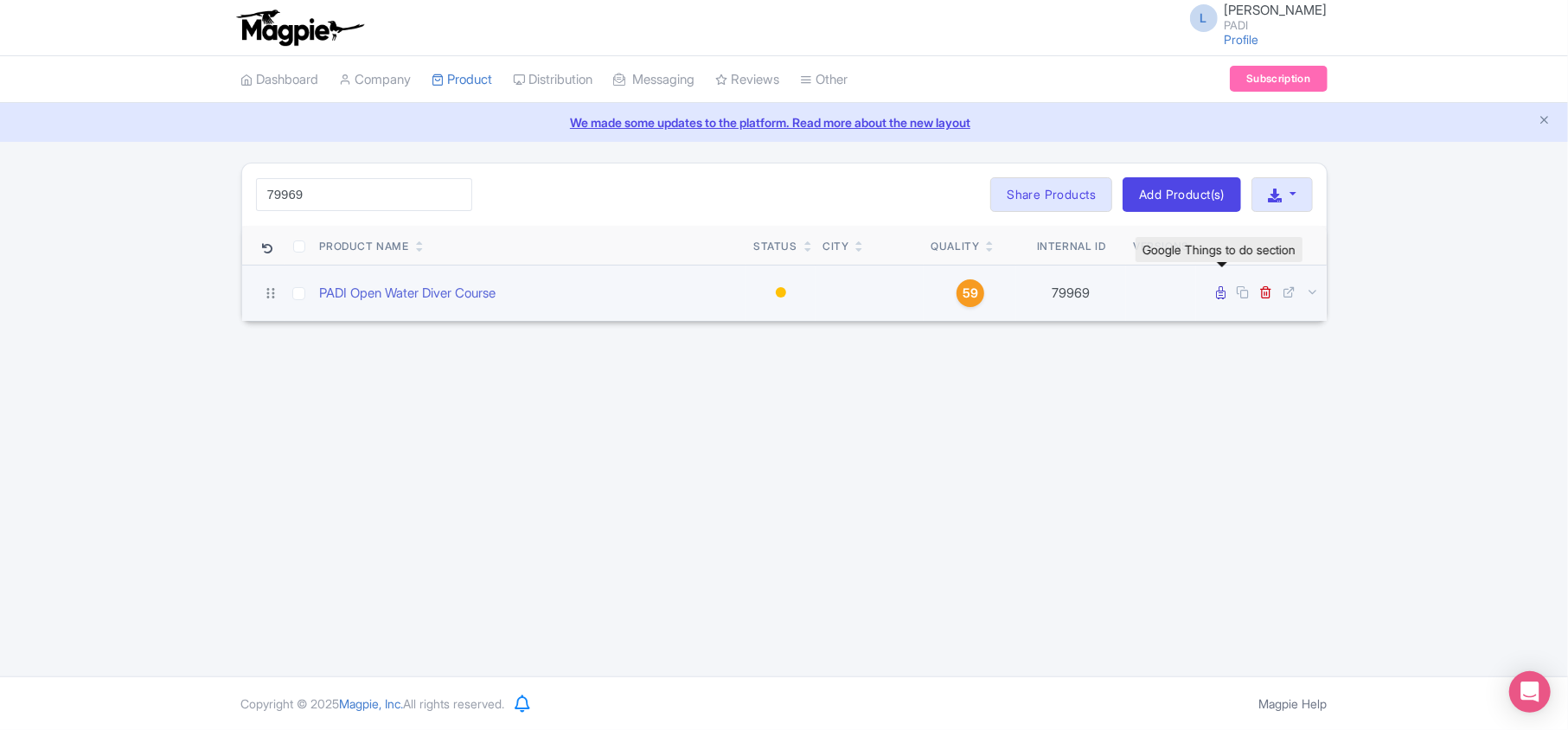
type input "79969"
click at [1219, 295] on icon at bounding box center [1222, 292] width 10 height 13
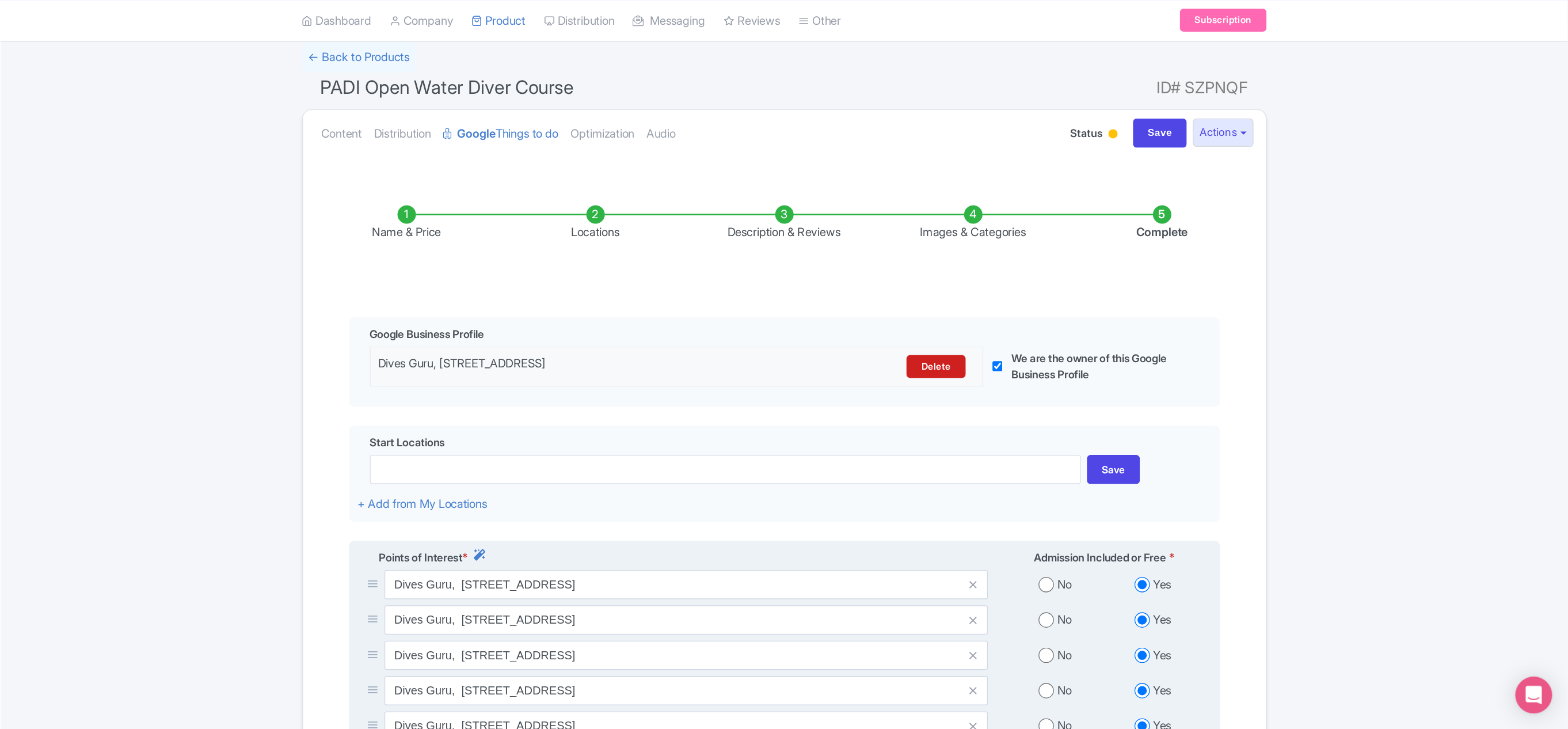
scroll to position [77, 0]
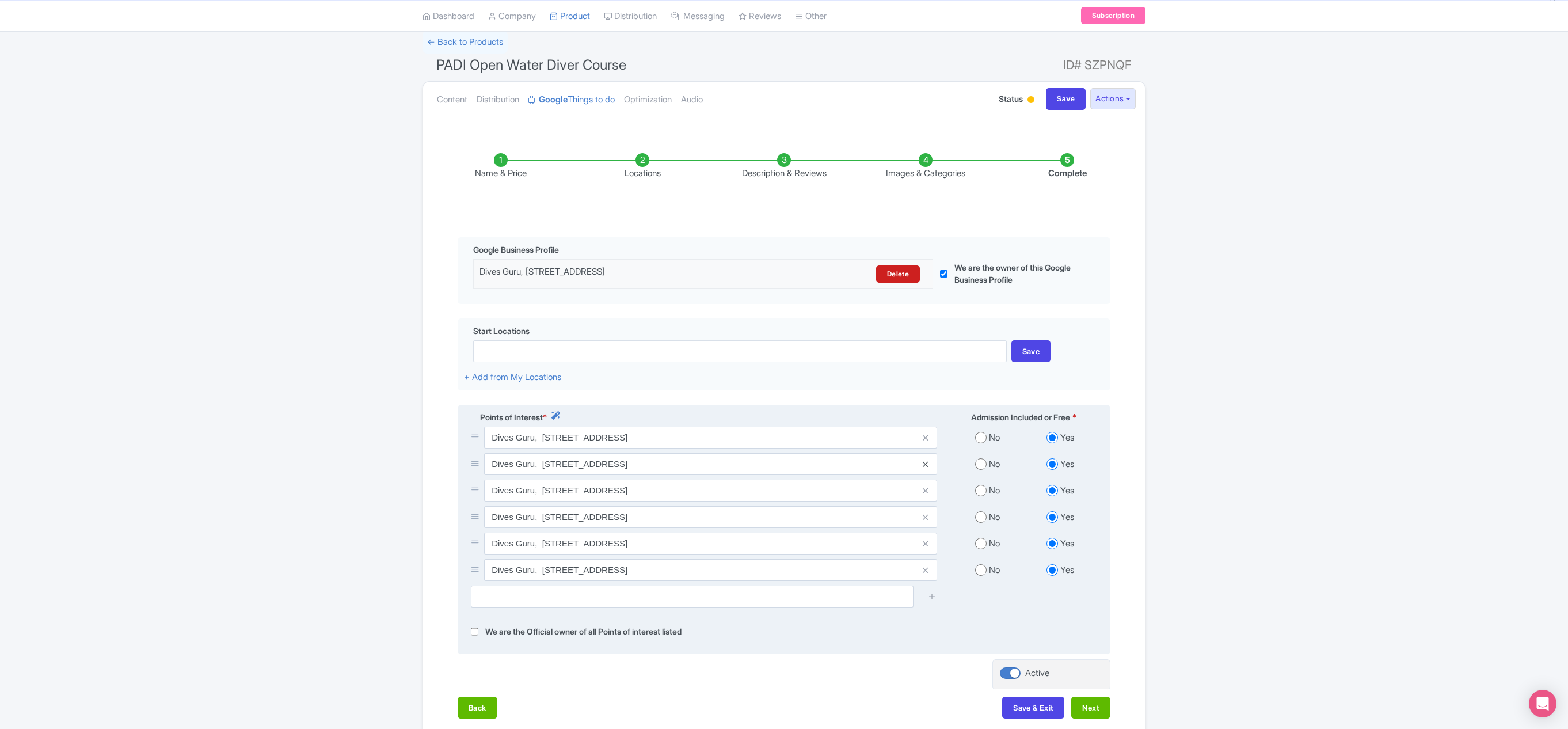
click at [926, 469] on icon at bounding box center [925, 464] width 5 height 9
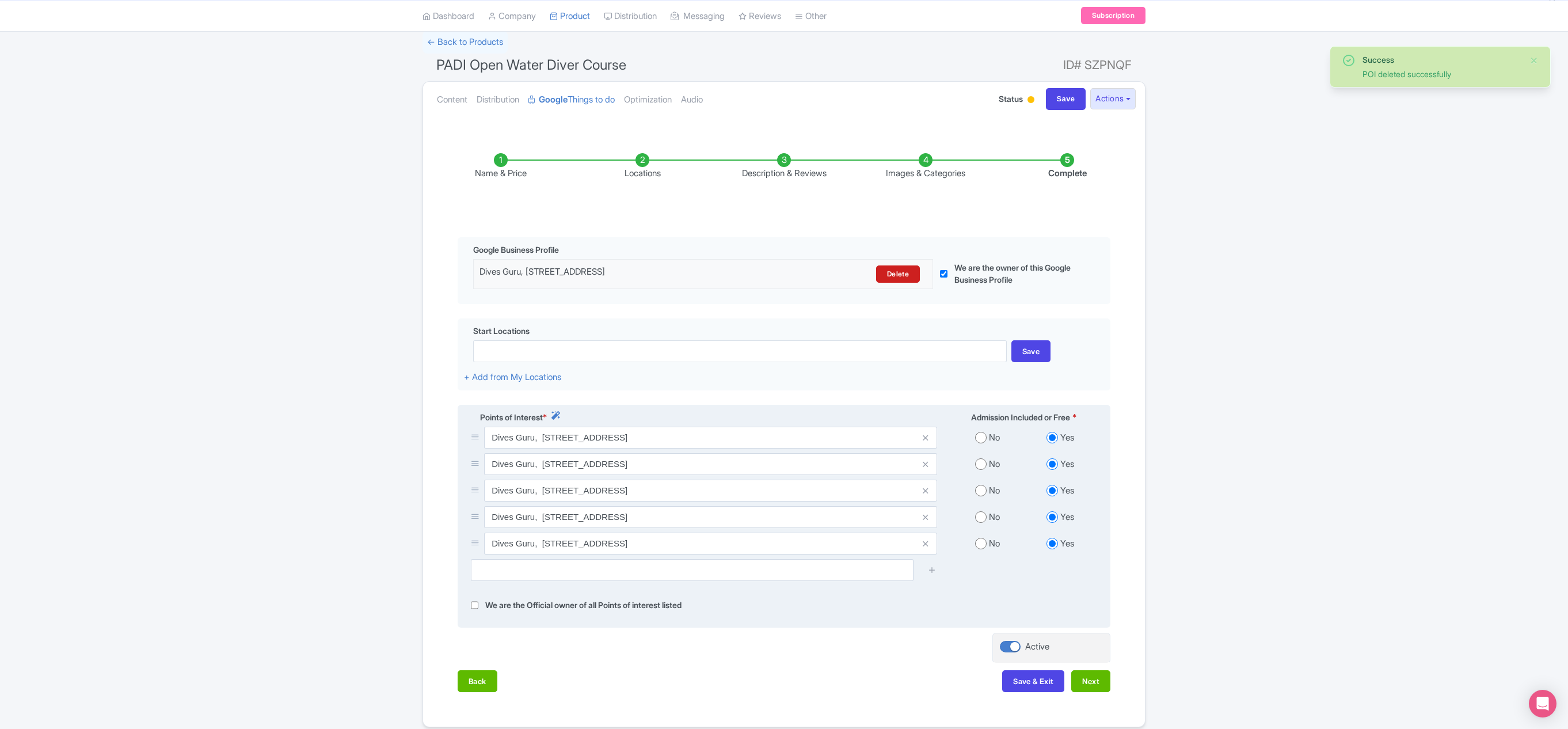
click at [926, 469] on icon at bounding box center [925, 464] width 5 height 9
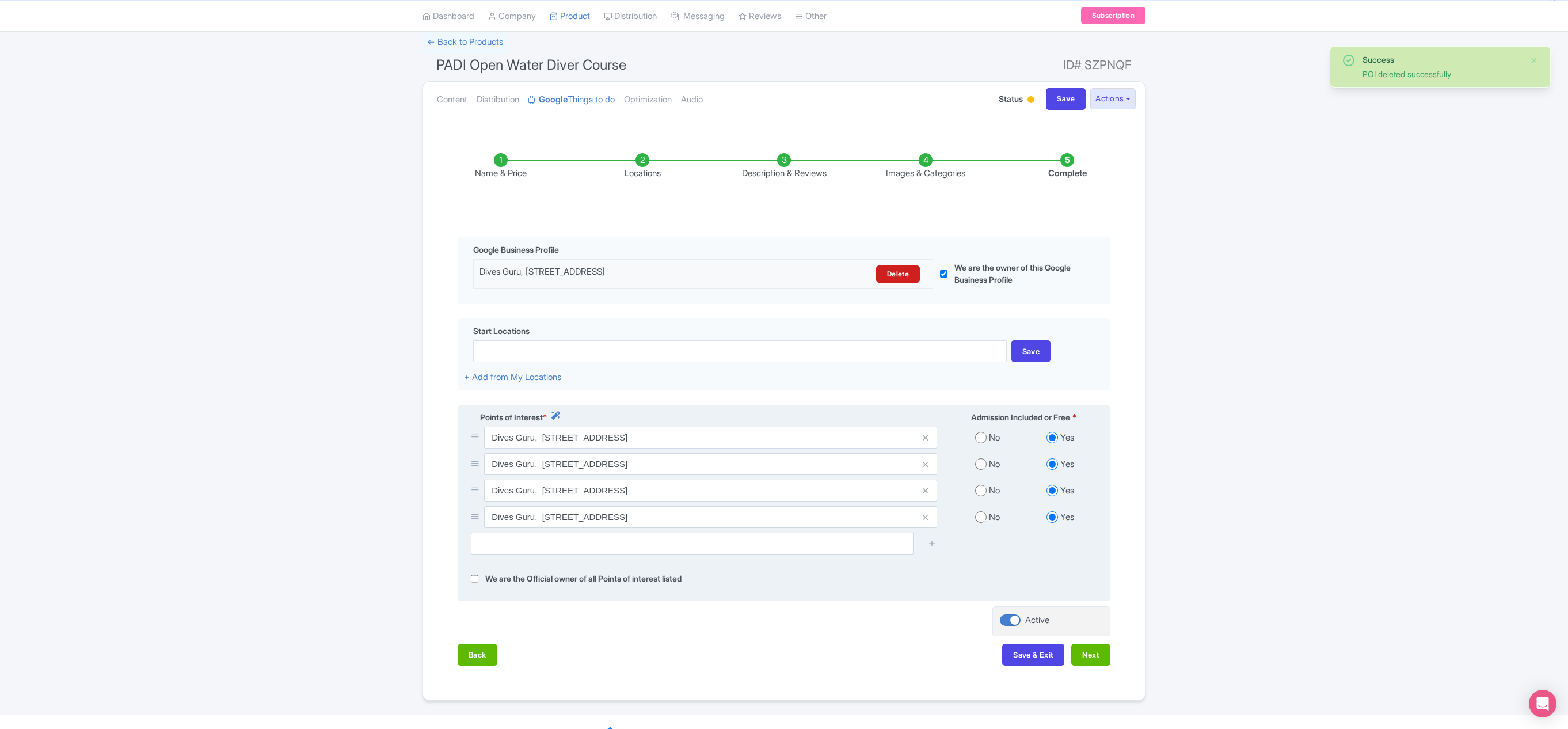
click at [926, 469] on icon at bounding box center [925, 464] width 5 height 9
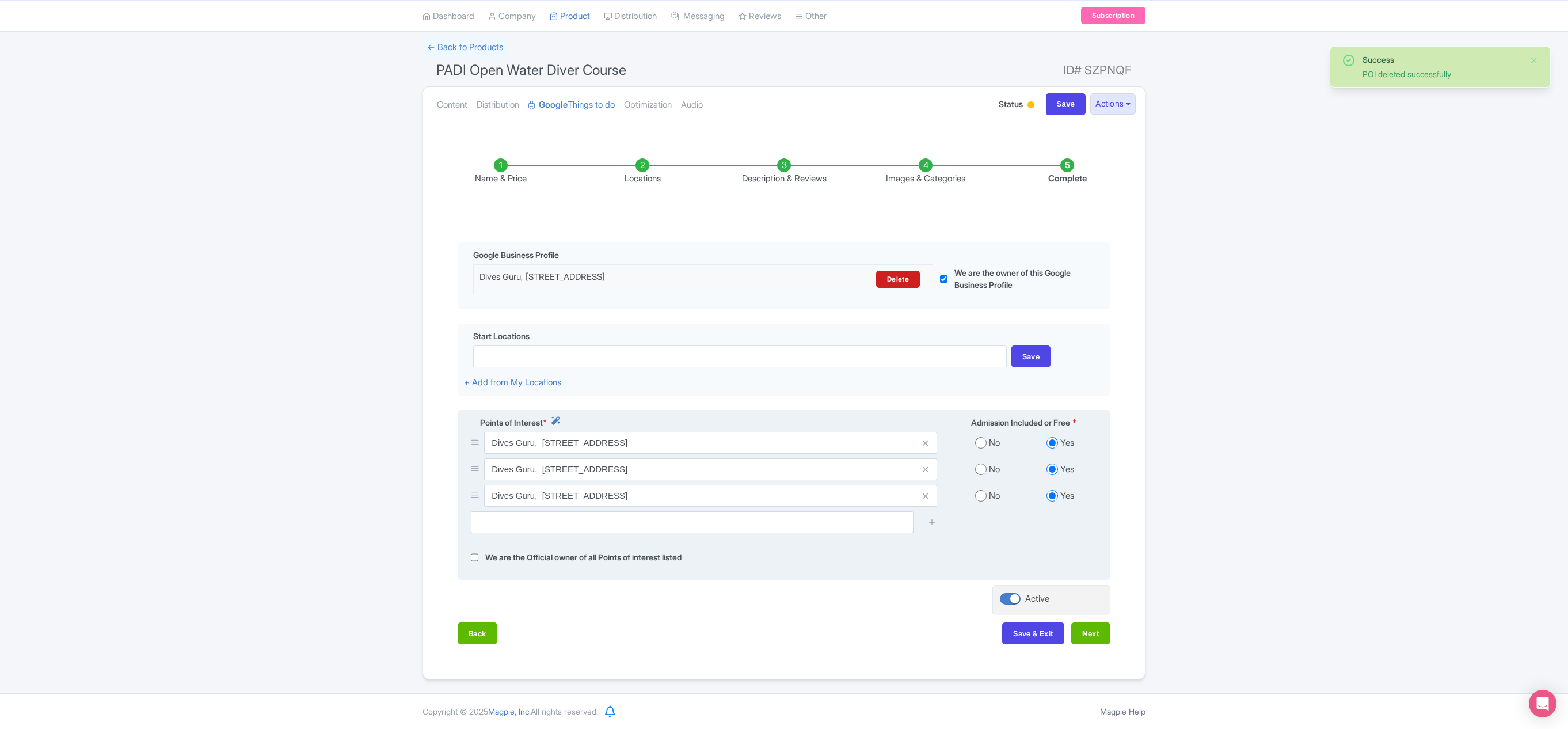
click at [926, 474] on icon at bounding box center [925, 469] width 5 height 9
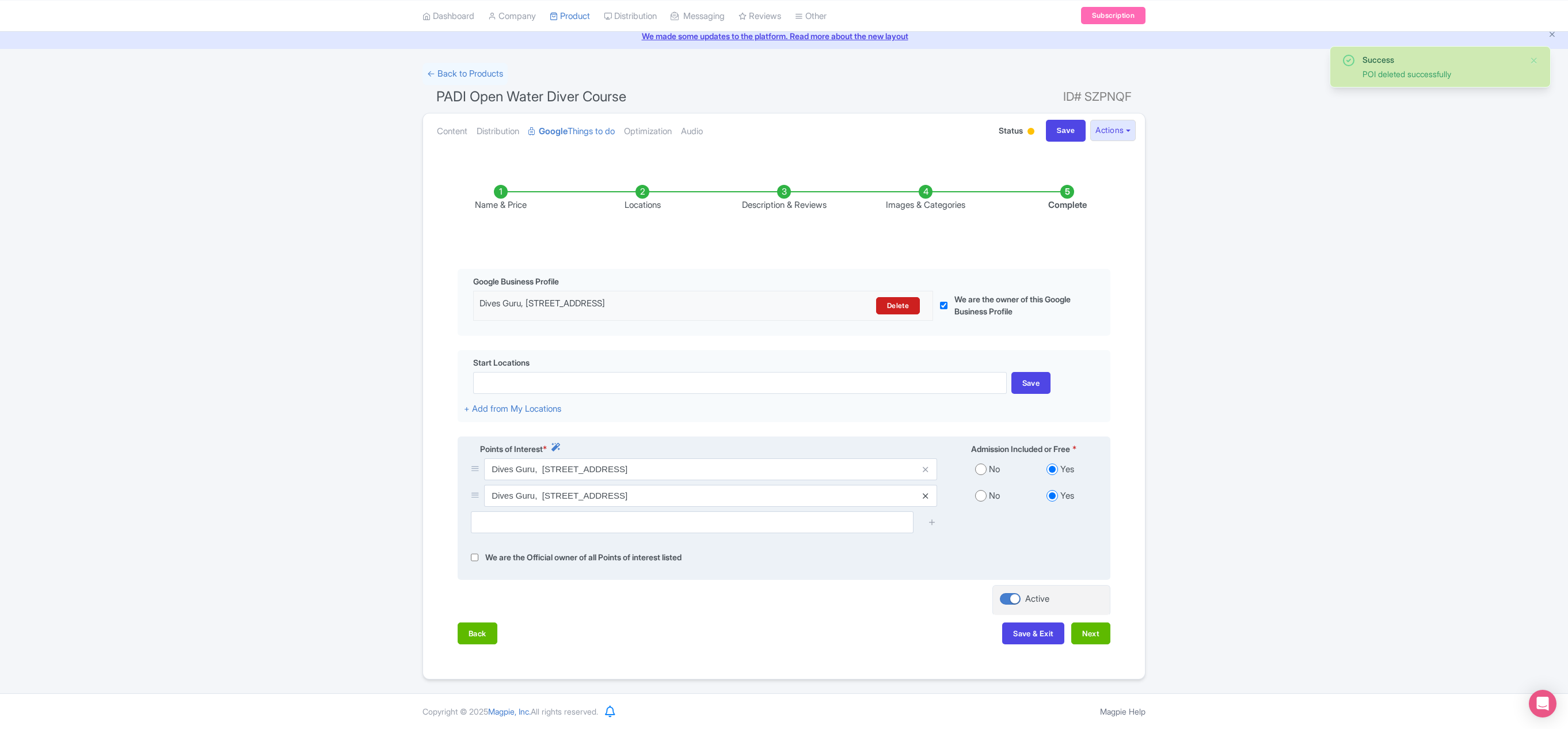
click at [923, 485] on icon at bounding box center [925, 496] width 5 height 9
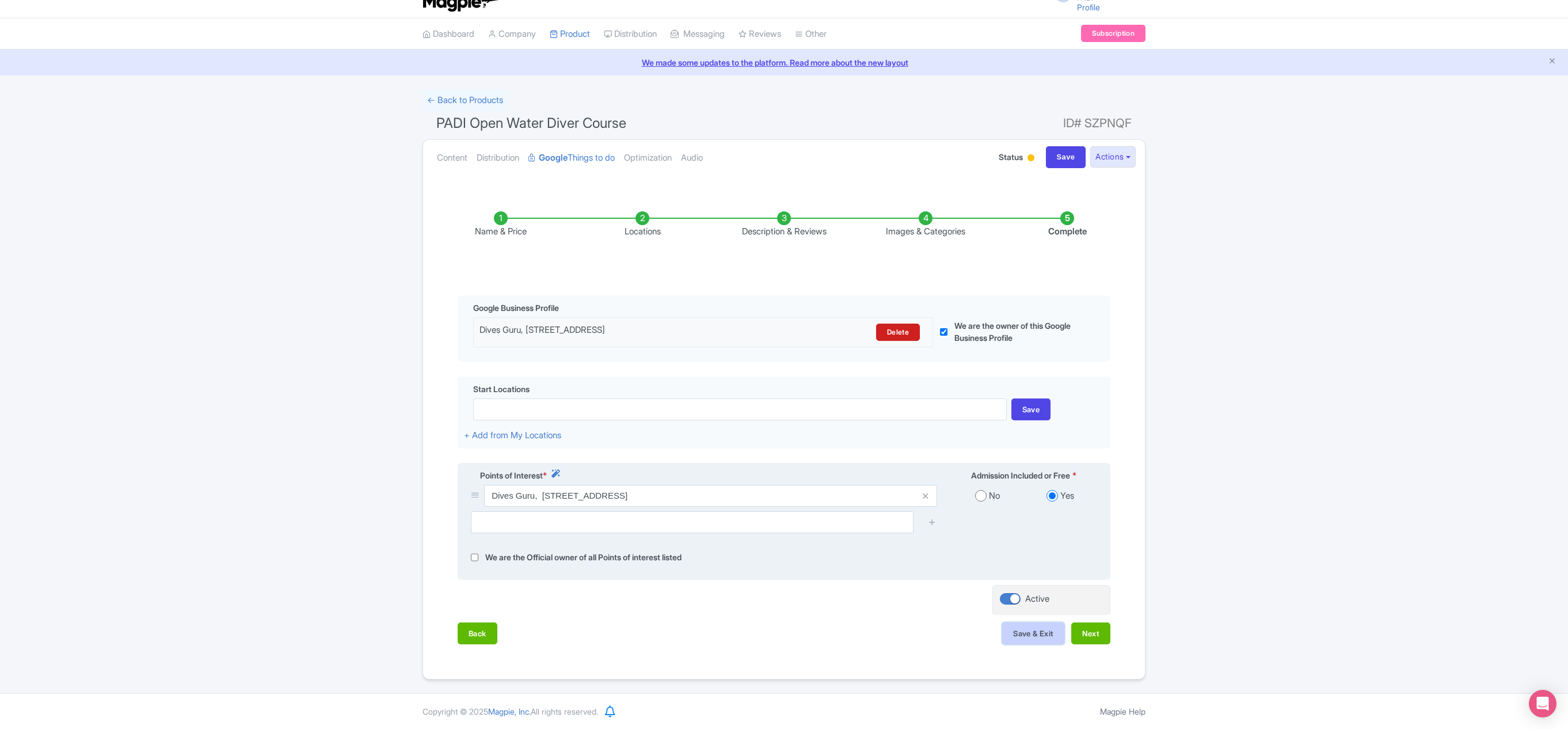
click at [1043, 485] on button "Save & Exit" at bounding box center [1033, 633] width 62 height 22
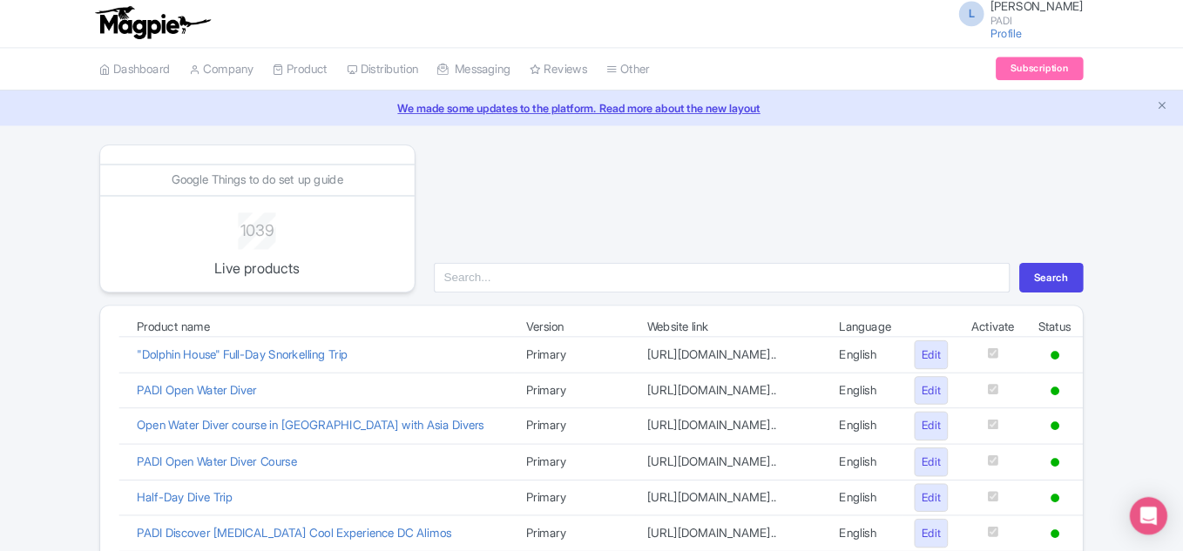
scroll to position [3, 0]
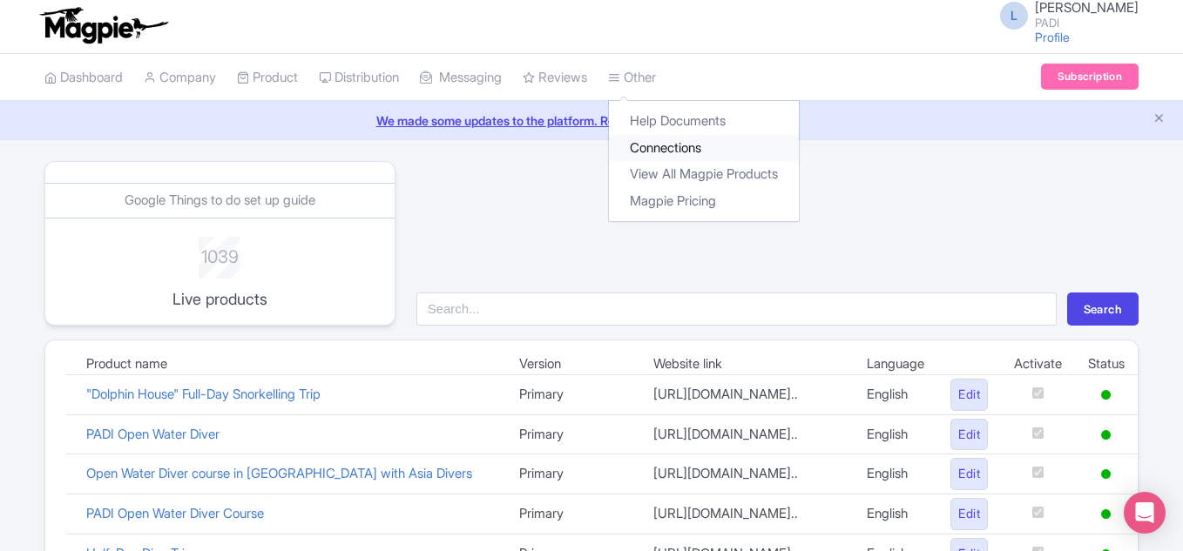
click at [676, 144] on link "Connections" at bounding box center [704, 148] width 190 height 27
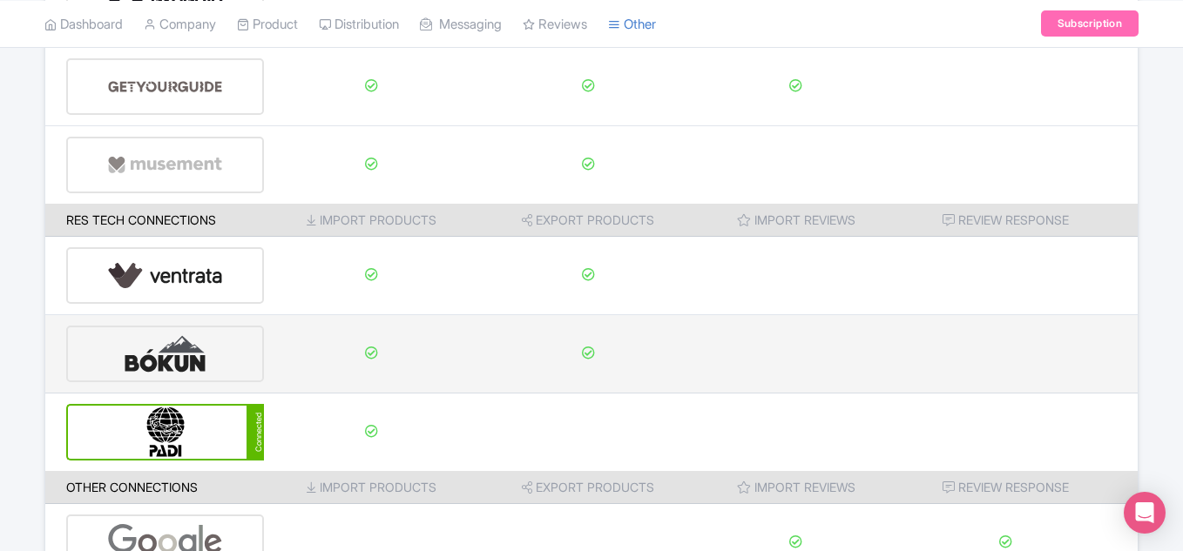
scroll to position [436, 0]
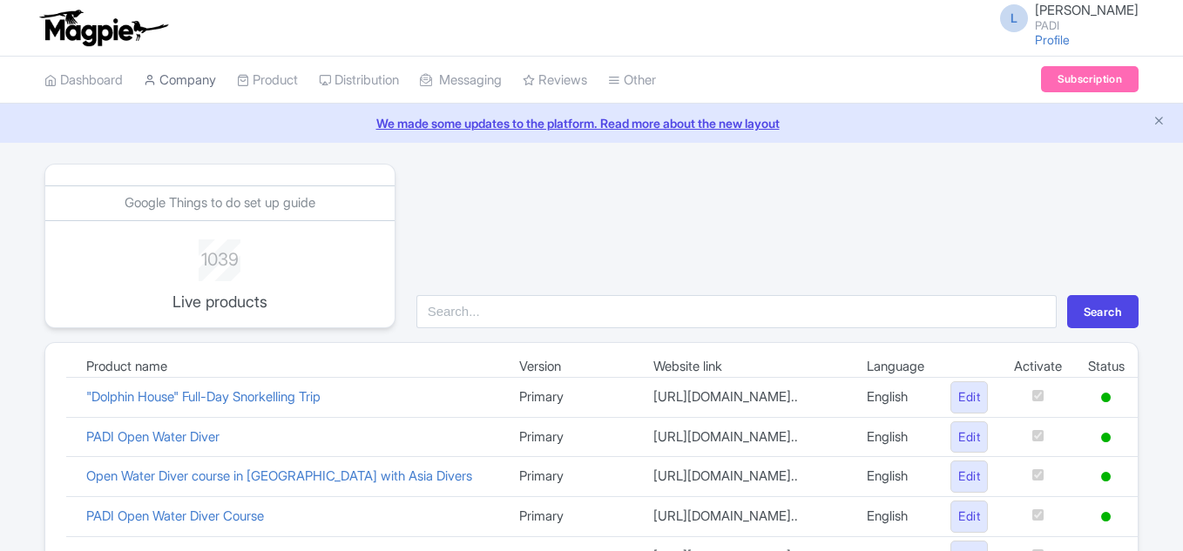
scroll to position [3, 0]
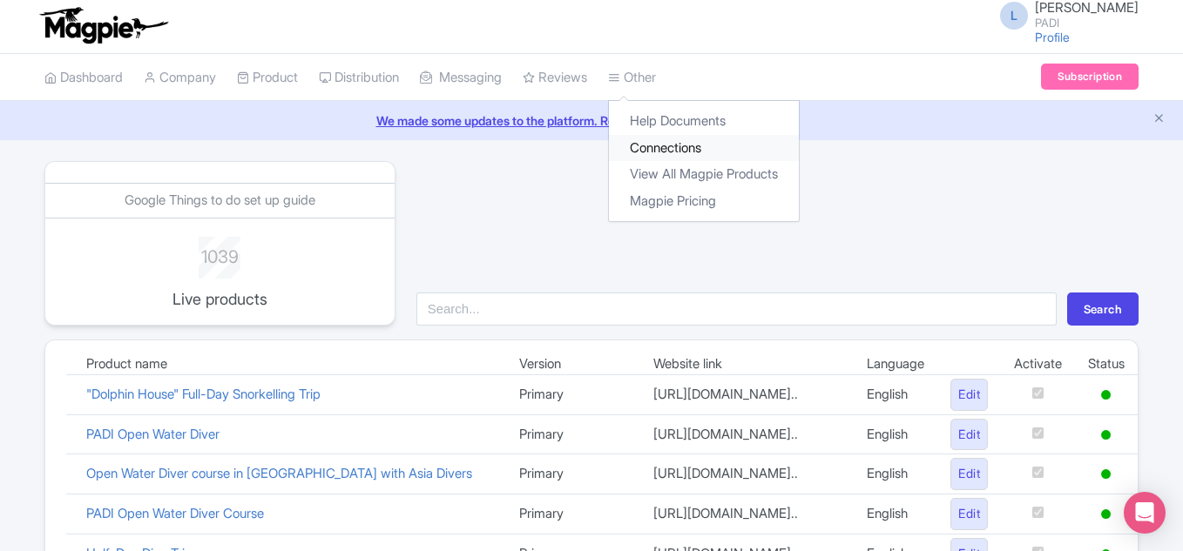
click at [669, 151] on link "Connections" at bounding box center [704, 148] width 190 height 27
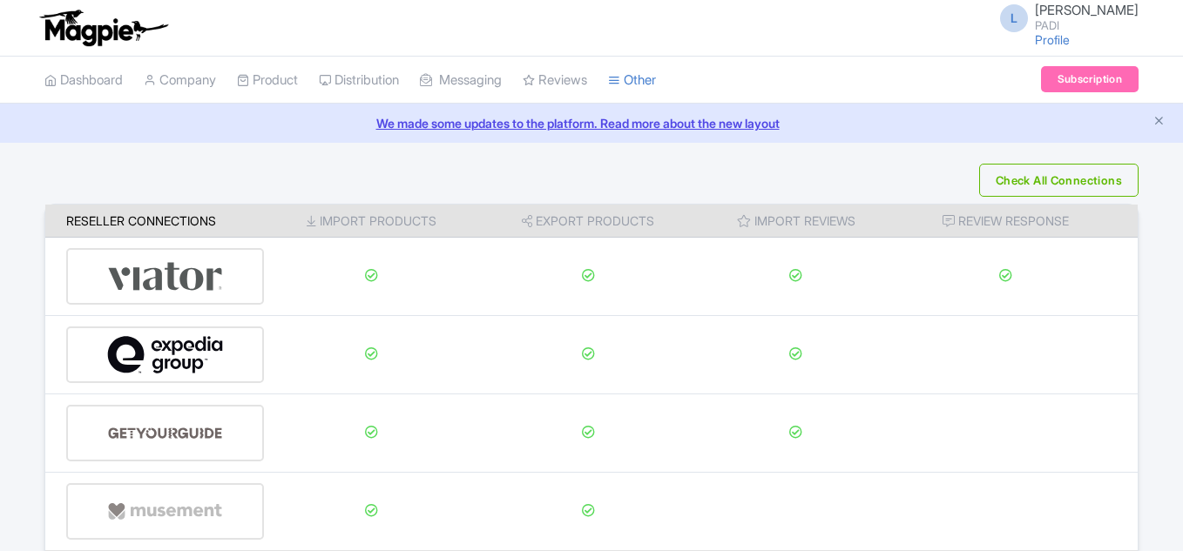
scroll to position [453, 0]
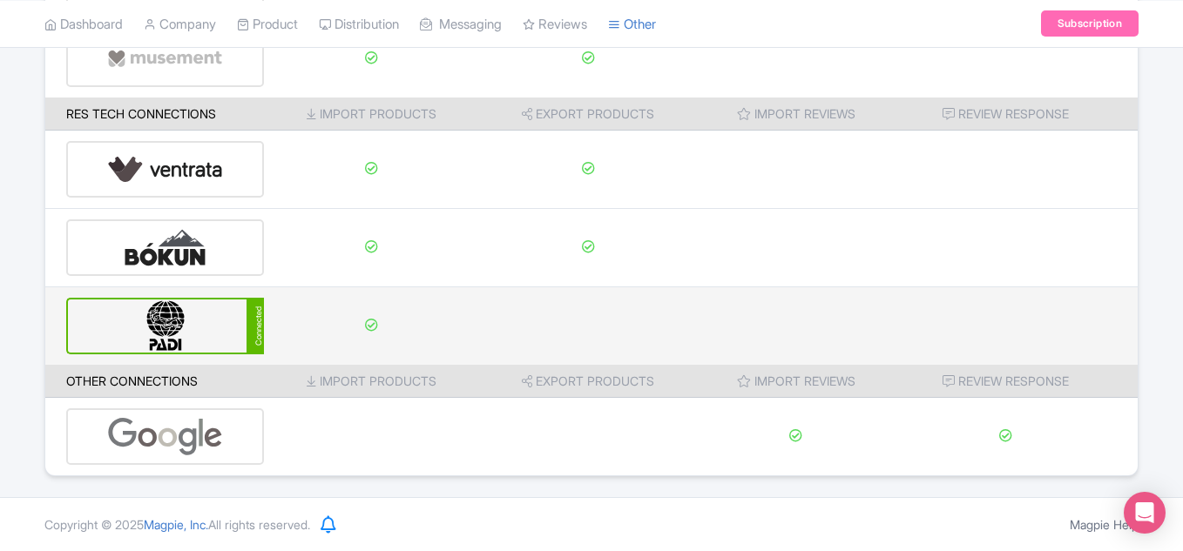
click at [144, 327] on img at bounding box center [166, 326] width 118 height 53
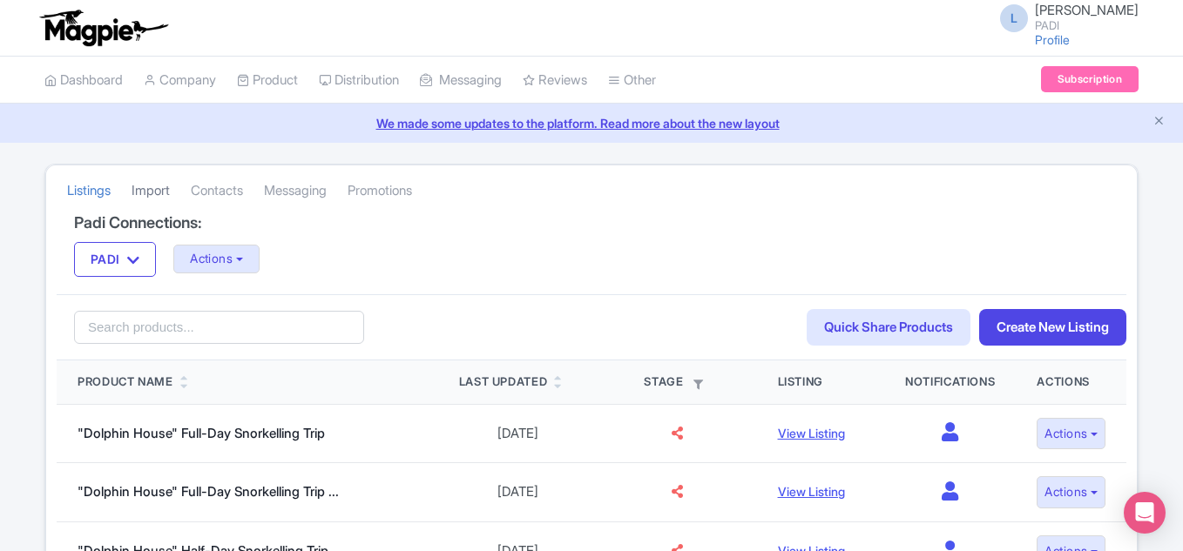
click at [155, 187] on link "Import" at bounding box center [151, 191] width 38 height 48
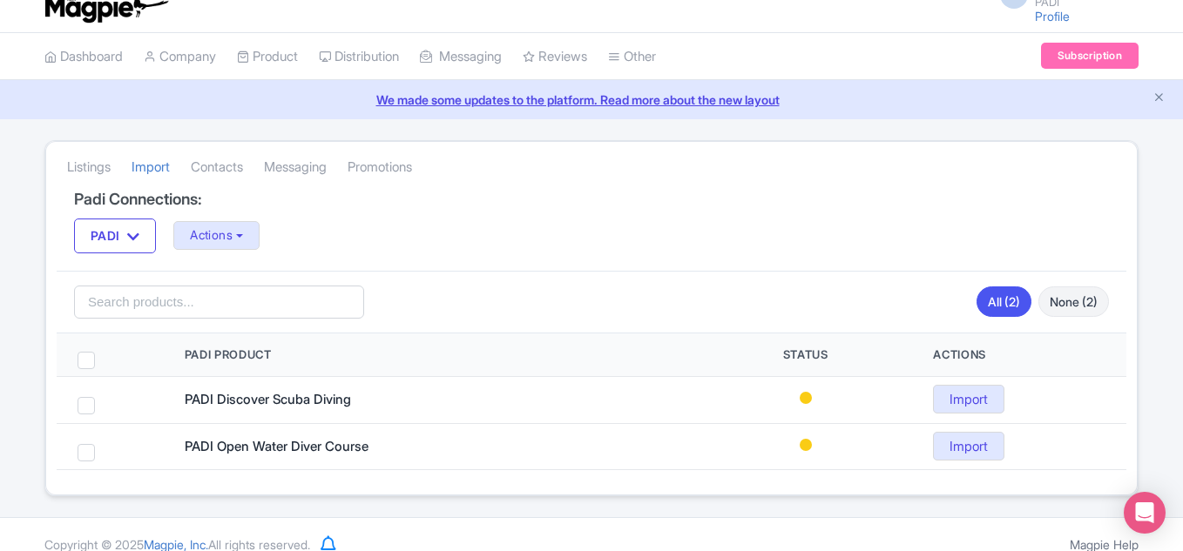
scroll to position [44, 0]
